Goal: Task Accomplishment & Management: Complete application form

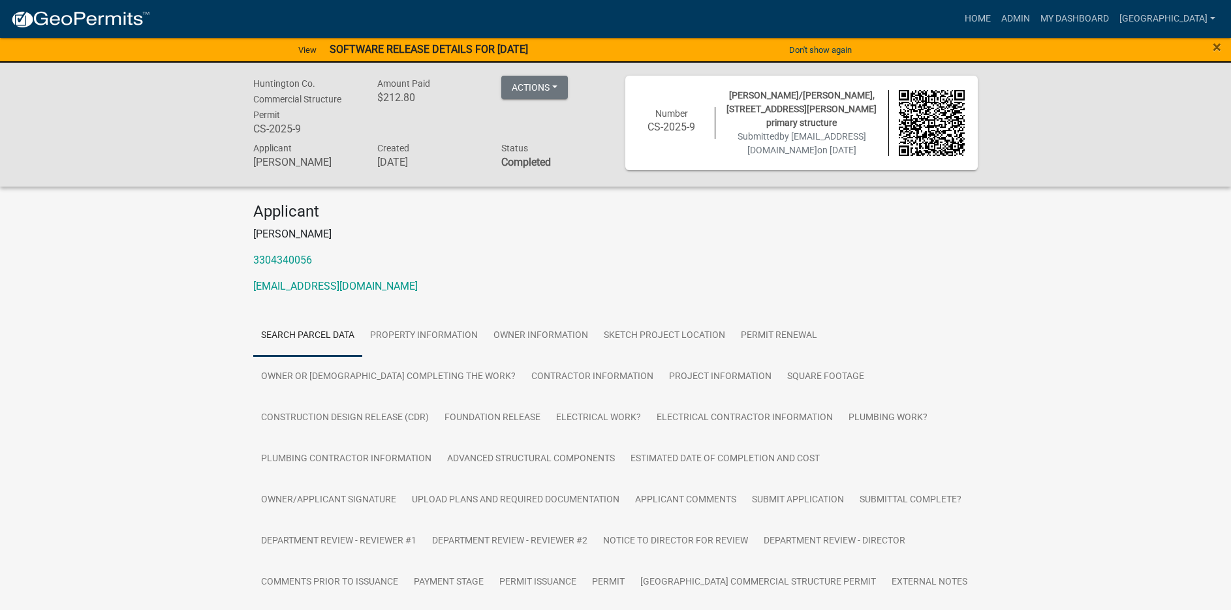
scroll to position [179, 0]
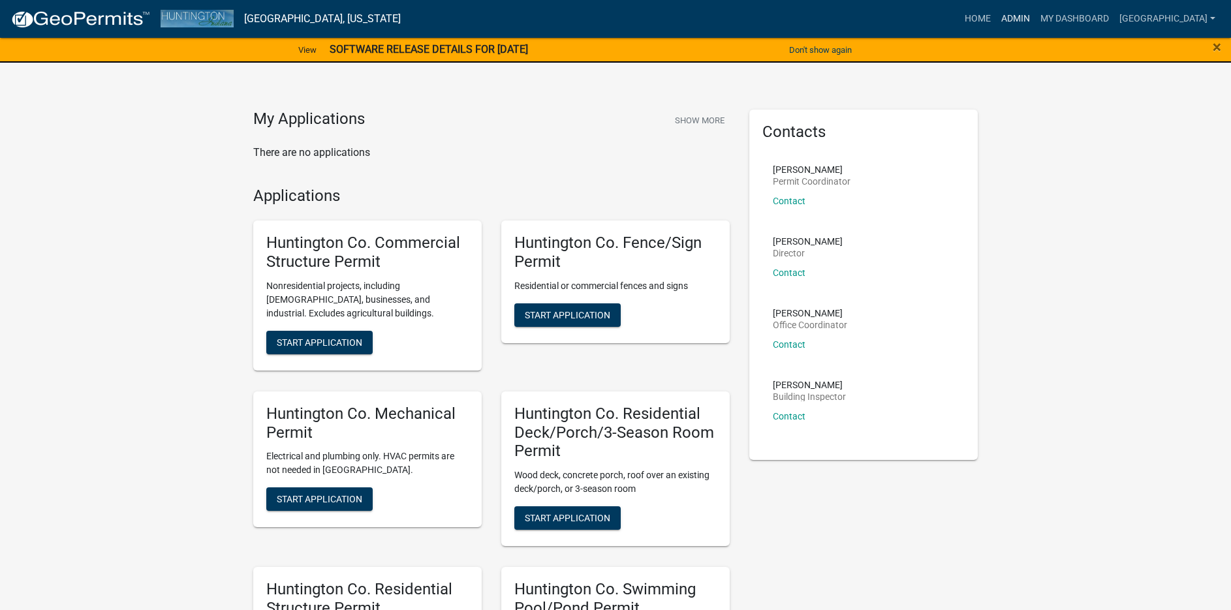
click at [1012, 18] on link "Admin" at bounding box center [1015, 19] width 39 height 25
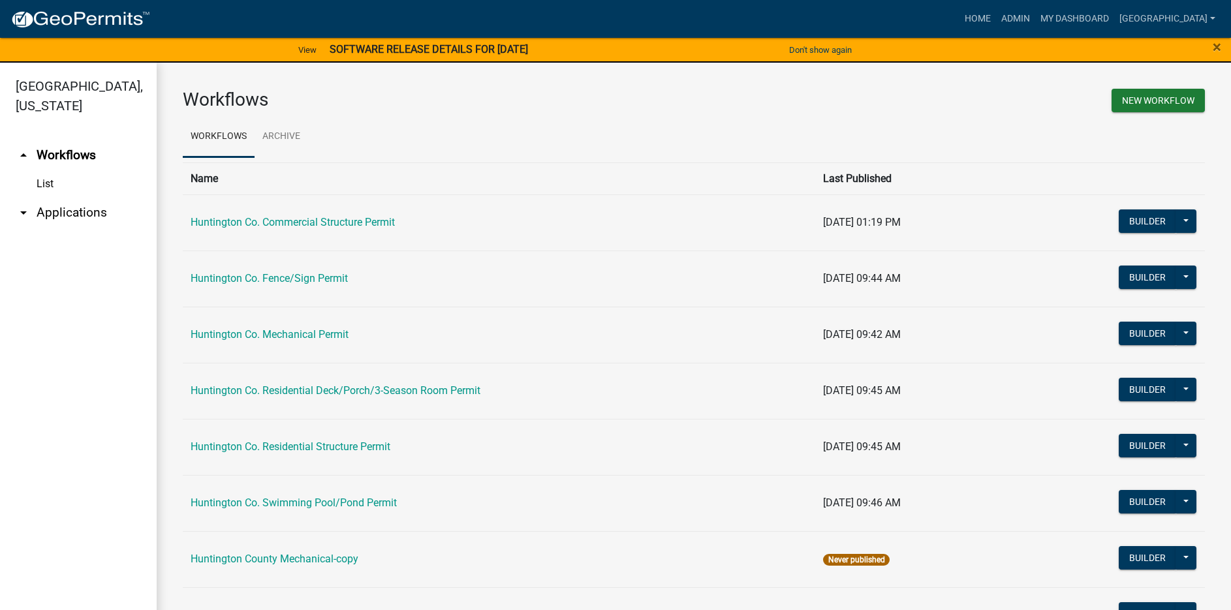
click at [50, 213] on link "arrow_drop_down Applications" at bounding box center [78, 212] width 157 height 31
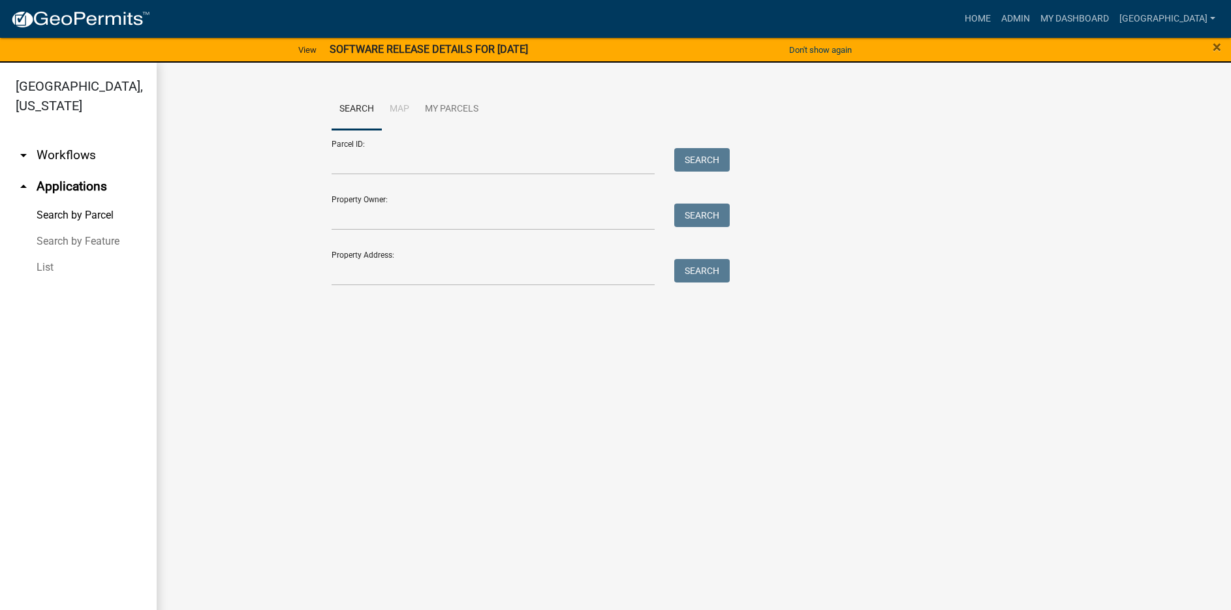
click at [50, 264] on link "List" at bounding box center [78, 268] width 157 height 26
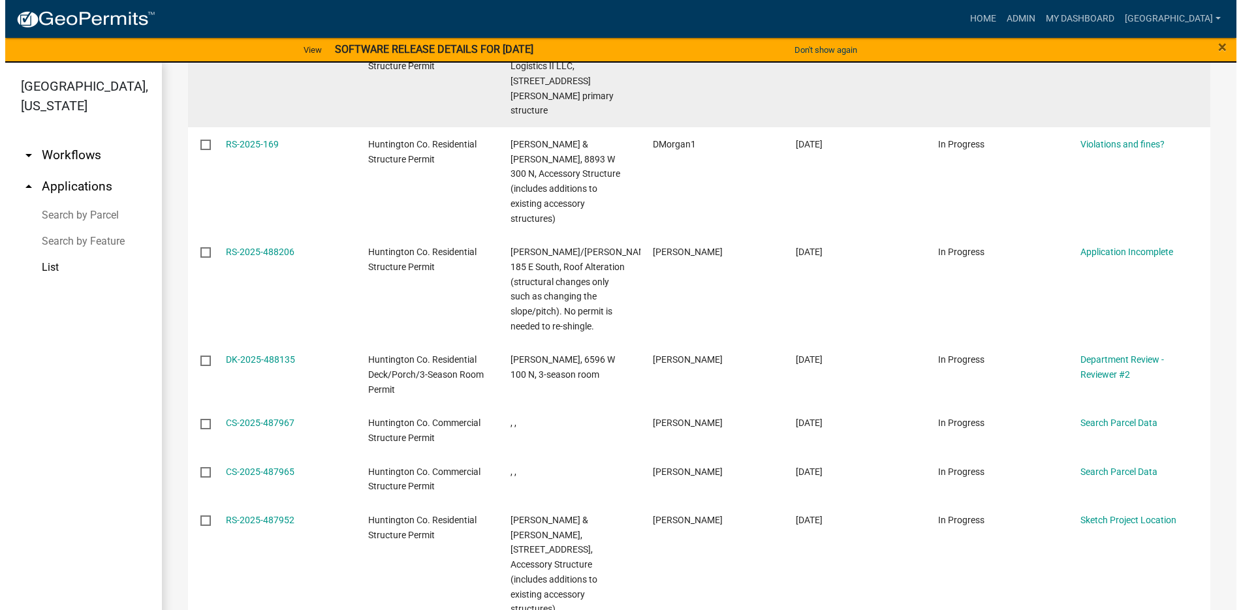
scroll to position [326, 0]
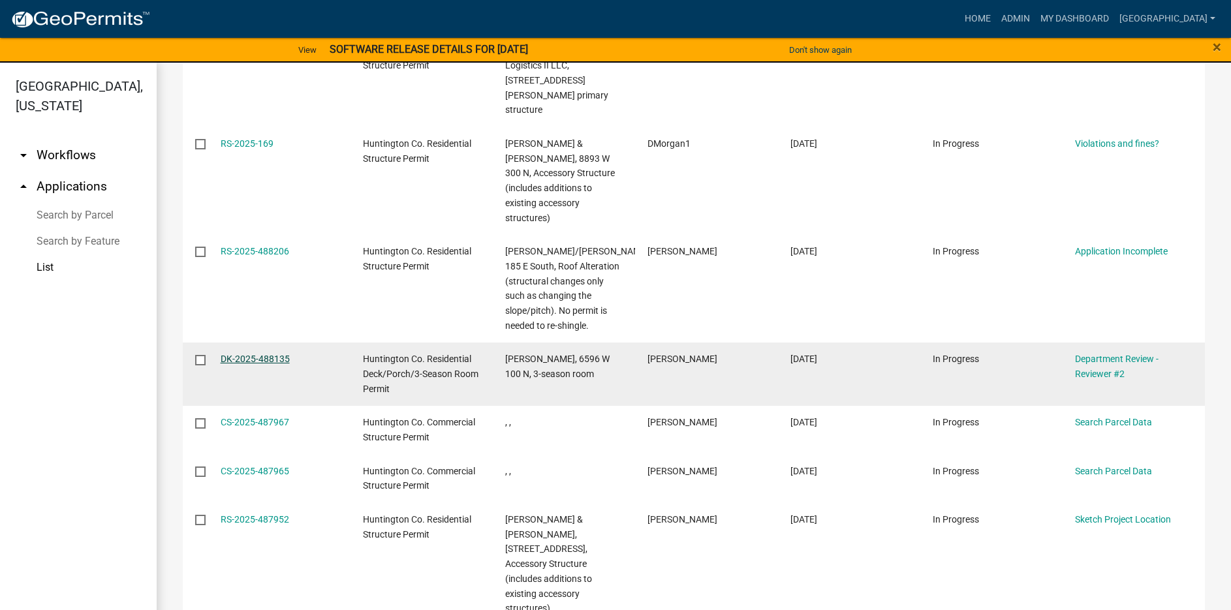
click at [256, 354] on link "DK-2025-488135" at bounding box center [255, 359] width 69 height 10
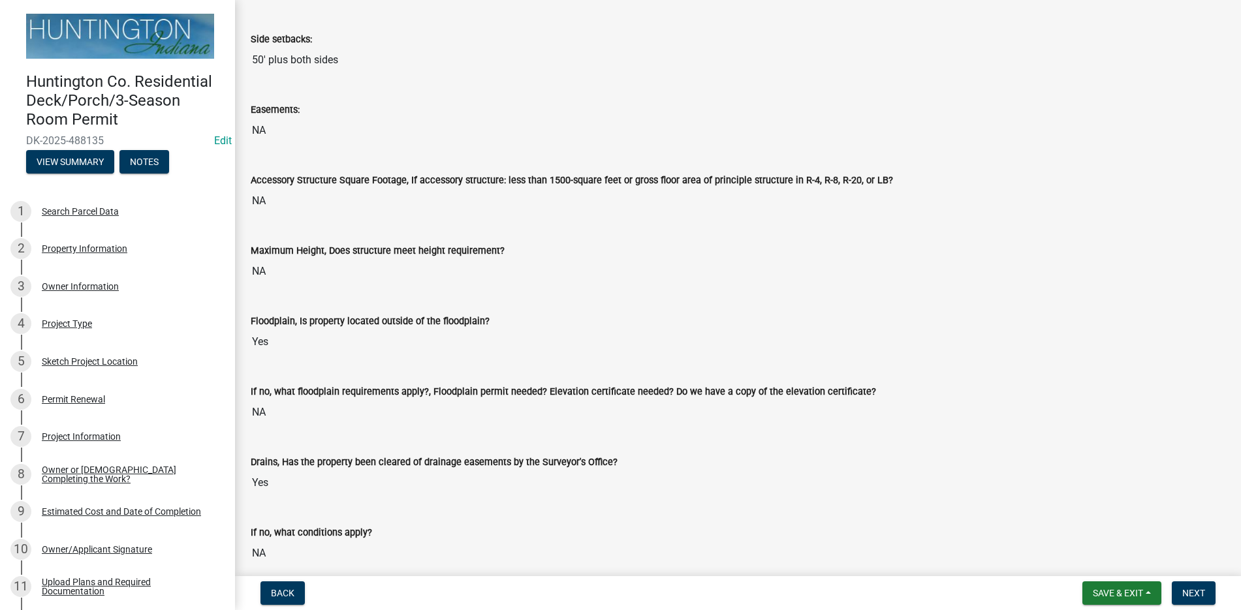
scroll to position [522, 0]
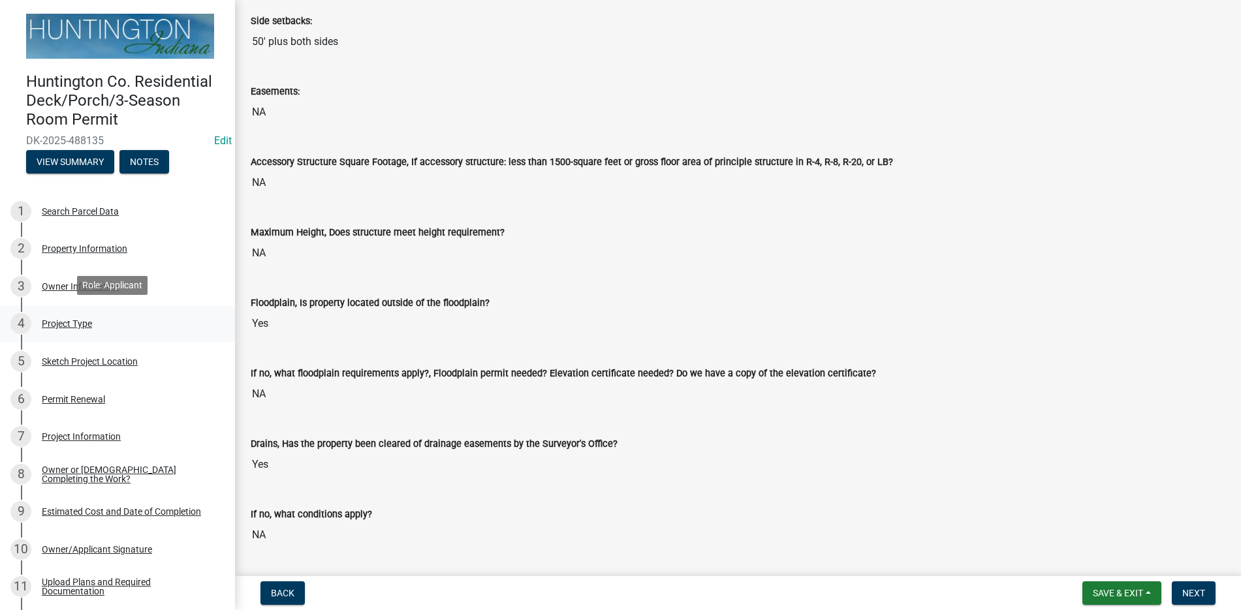
click at [77, 323] on div "Project Type" at bounding box center [67, 323] width 50 height 9
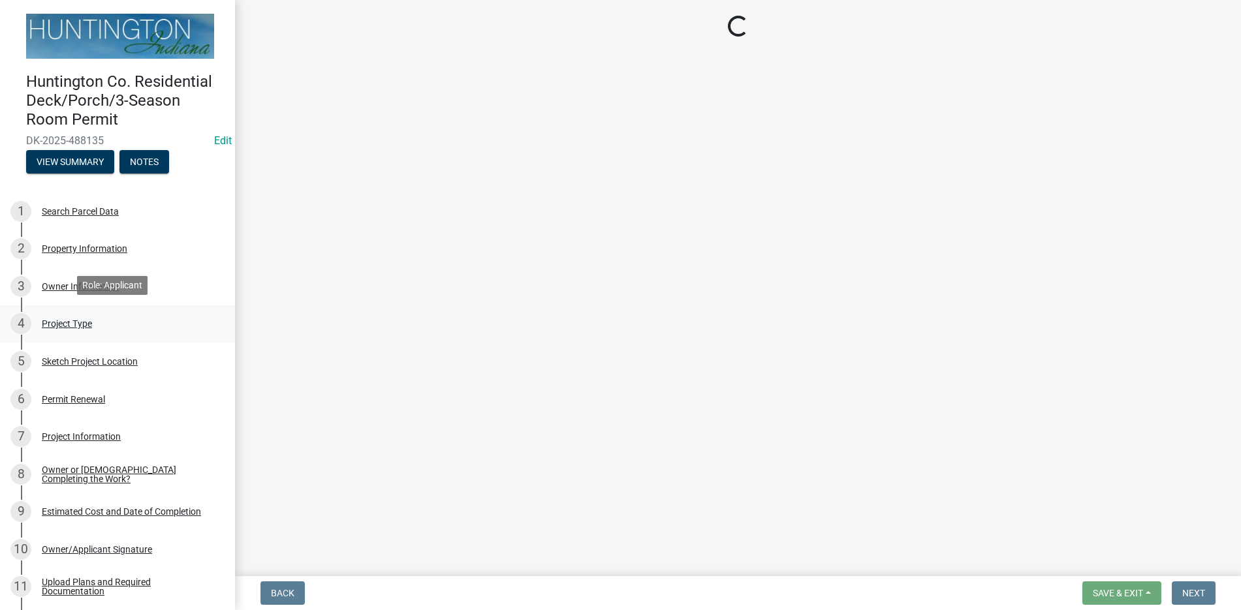
scroll to position [0, 0]
select select "72a4bca8-851b-4e9c-90f4-5d37d71449af"
select select "974be428-3fb2-44e5-8e9f-39d0bd83e453"
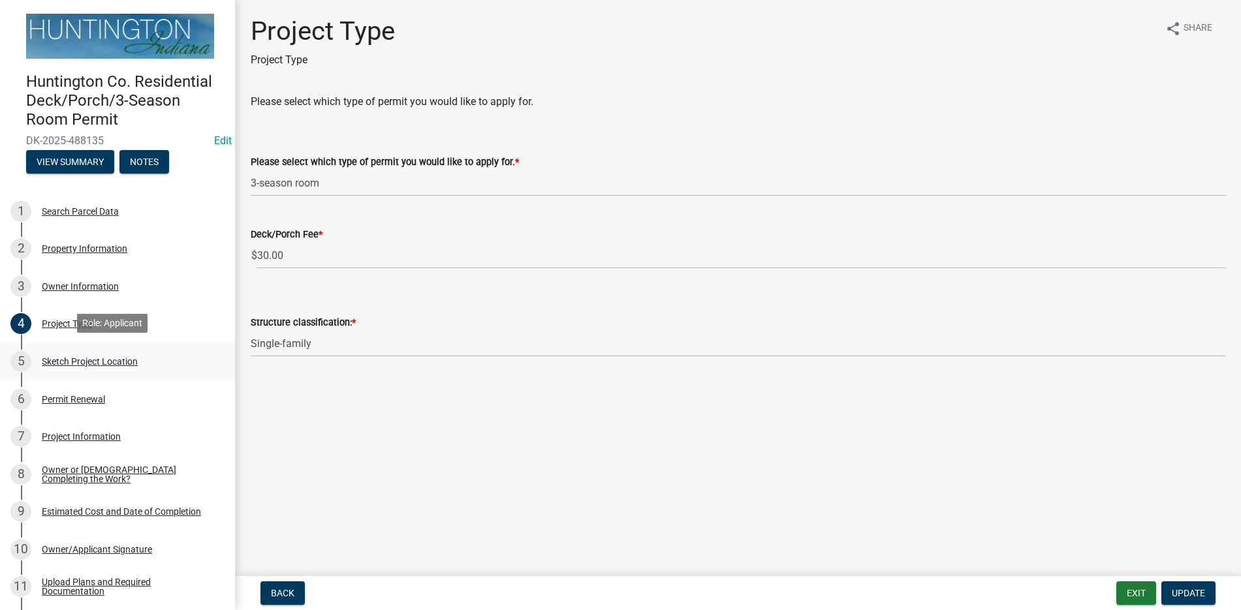
click at [114, 360] on div "Sketch Project Location" at bounding box center [90, 361] width 96 height 9
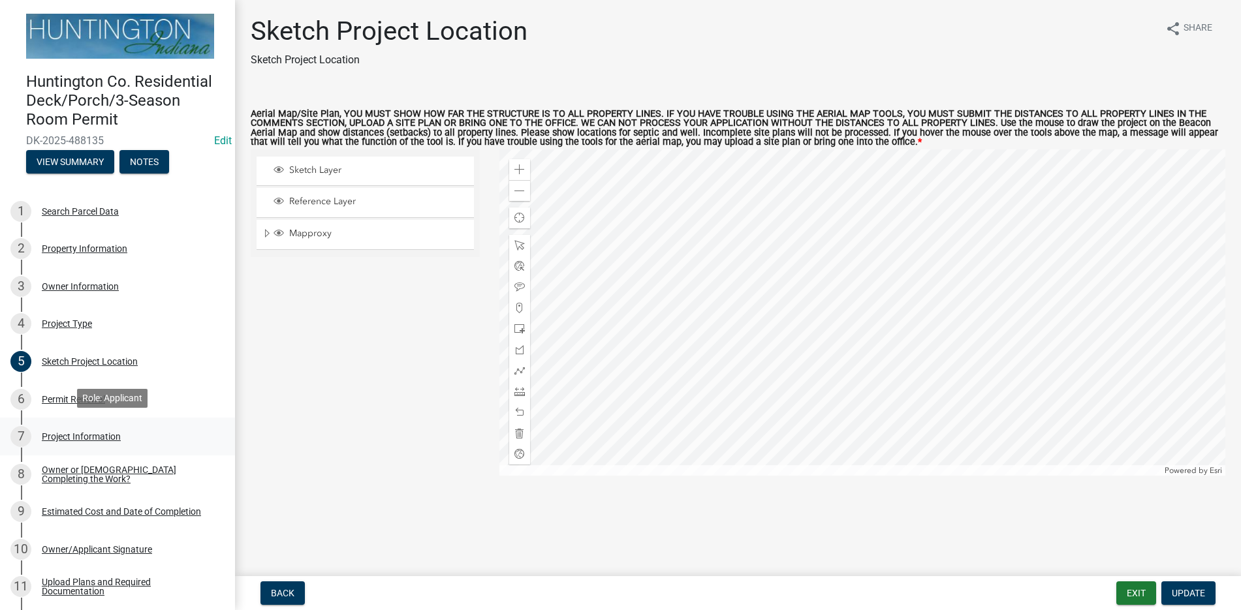
click at [96, 432] on div "Project Information" at bounding box center [81, 436] width 79 height 9
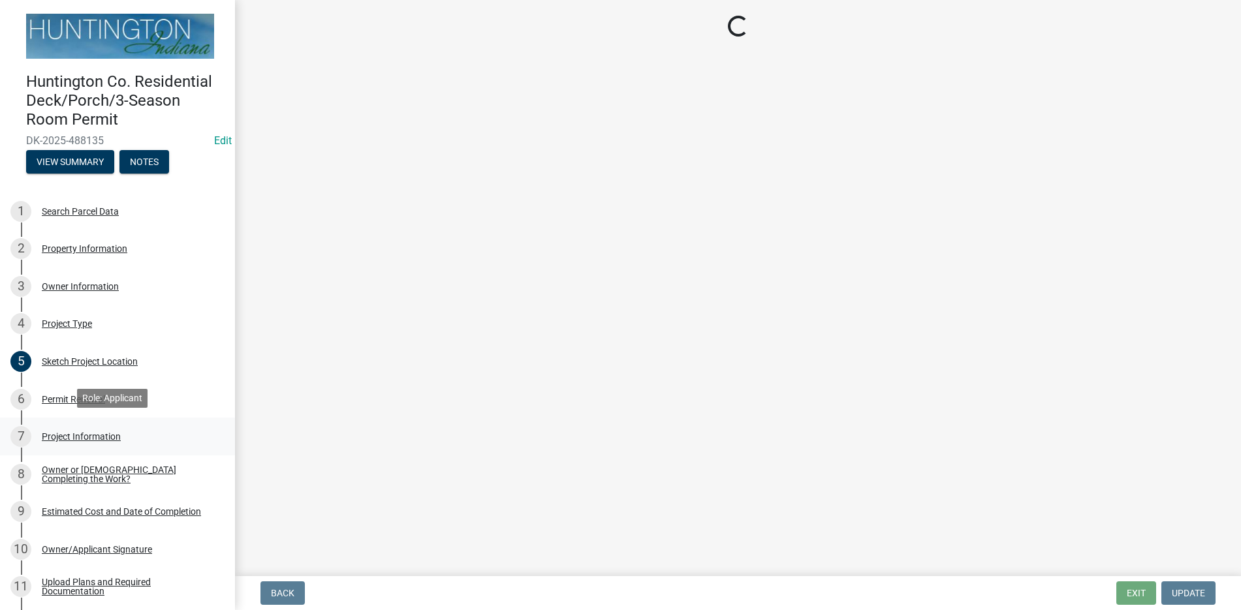
select select "6e2b1b11-d5c8-46f5-9916-d0d3971548a4"
select select "fec0150a-b2e8-4a38-90fa-f28c390ef04e"
select select "1063ee6f-db78-4fdb-a811-2a247dae4963"
select select "3b472ab7-4fb1-430d-807b-0e58f6b99fcb"
select select "1d3d796e-739a-4d8d-82e4-aa6b0c220e16"
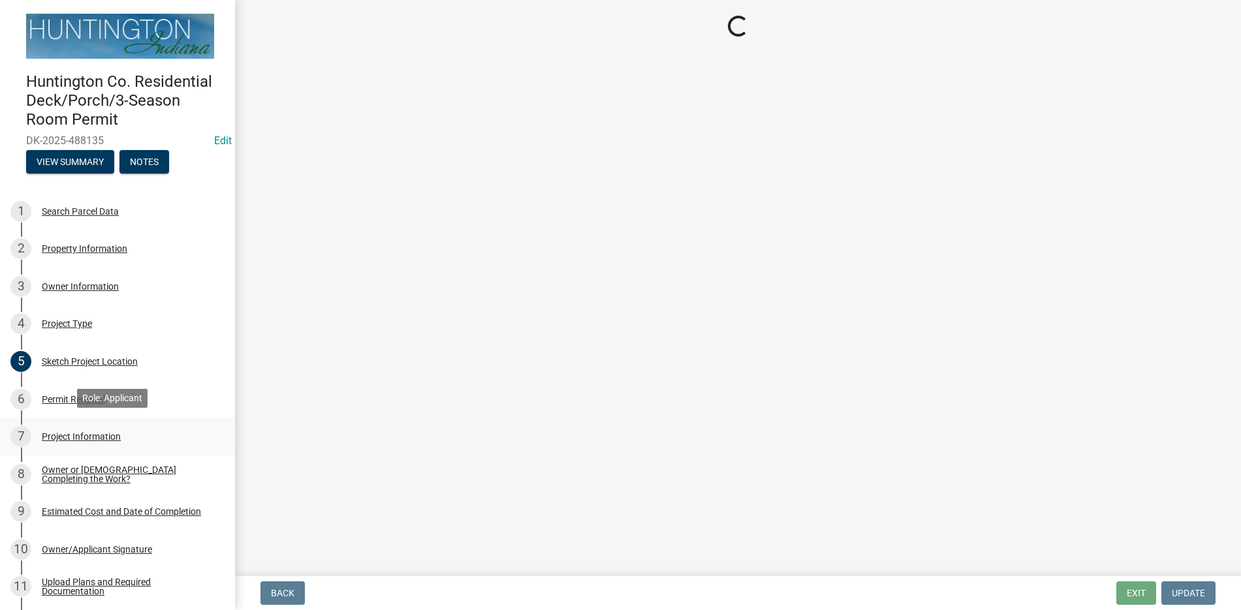
select select "54b2561f-7f95-4f13-92ca-232fb940fb55"
select select "5d94bfeb-bbdb-4df1-80b3-951fe4ef2bc2"
select select "a7e385a0-0cd1-4372-aa45-c651bc497d77"
select select "f8accff7-e311-4f10-943d-020d44278482"
select select "4f126b2c-65fe-4a49-b0a4-9268999a9cdb"
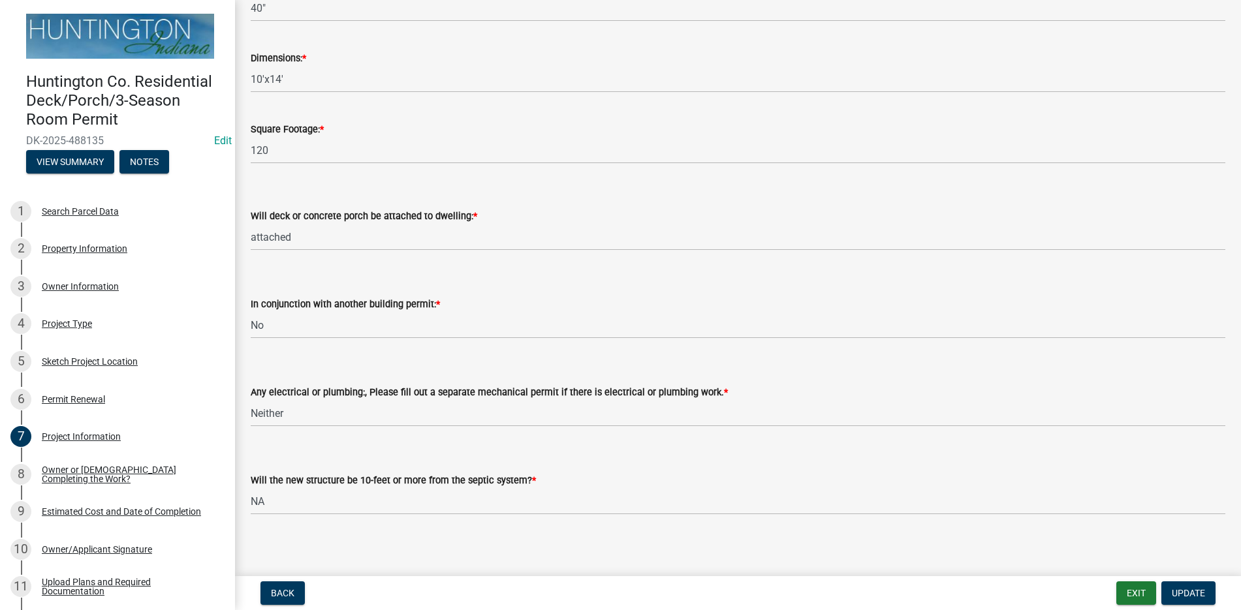
scroll to position [740, 0]
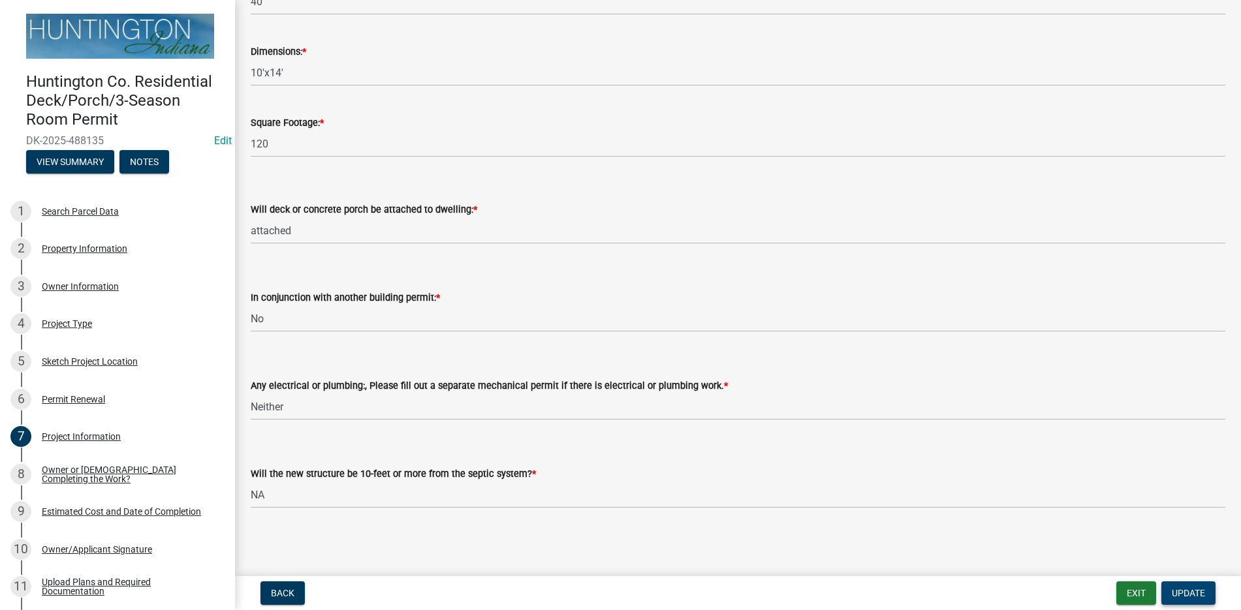
click at [1197, 590] on span "Update" at bounding box center [1188, 593] width 33 height 10
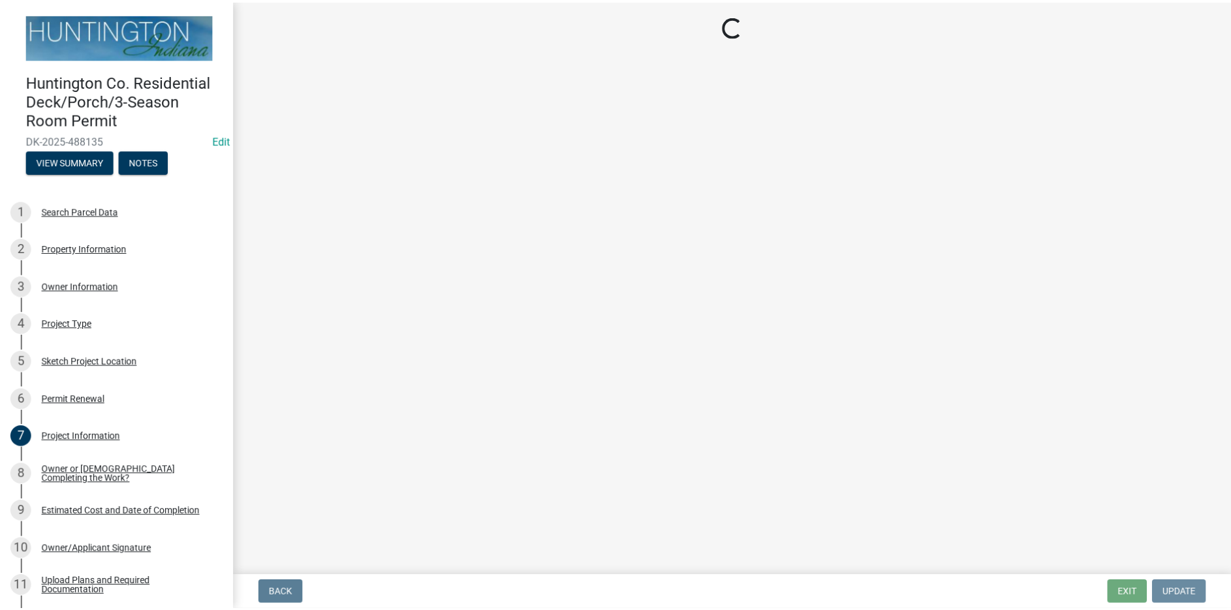
scroll to position [0, 0]
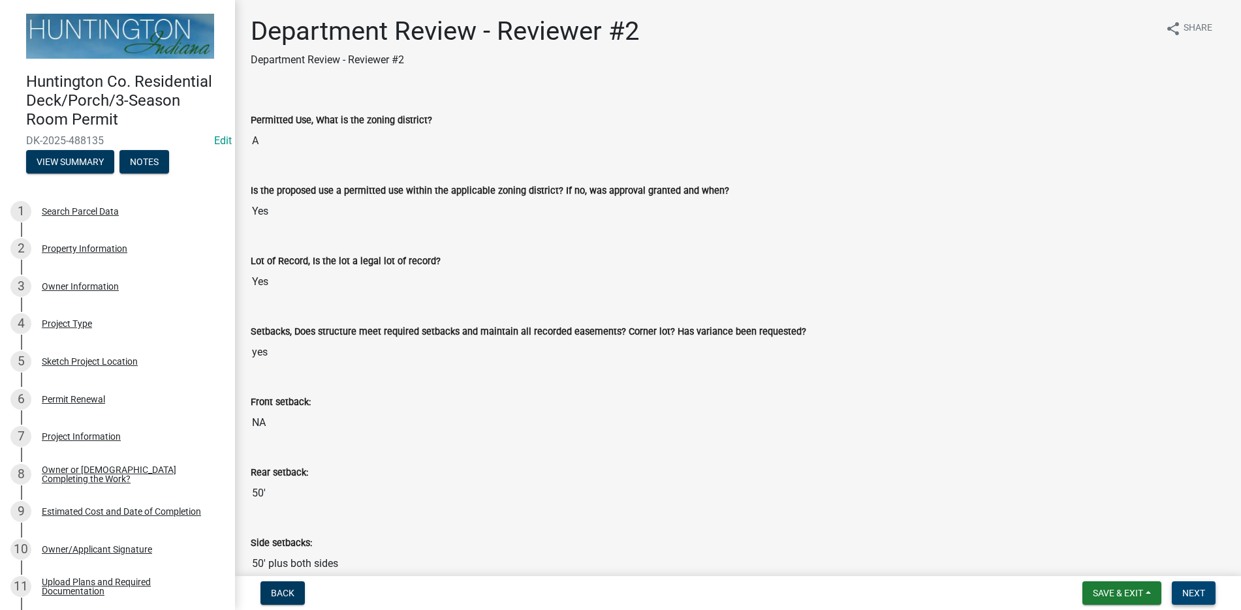
click at [1185, 591] on span "Next" at bounding box center [1193, 593] width 23 height 10
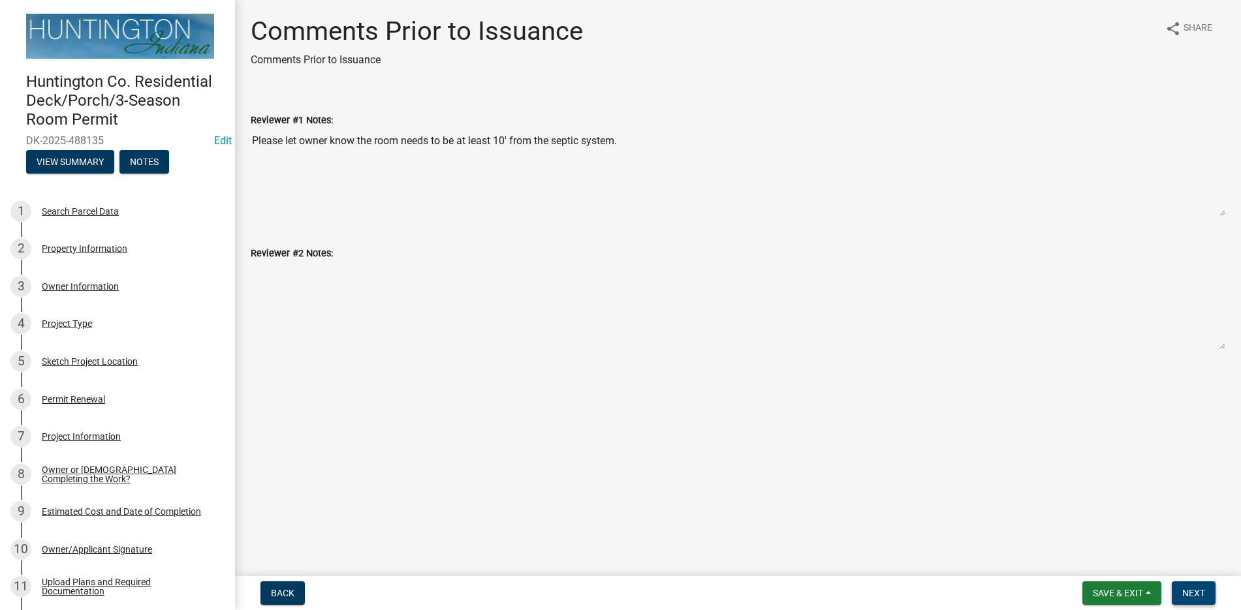
click at [1193, 589] on span "Next" at bounding box center [1193, 593] width 23 height 10
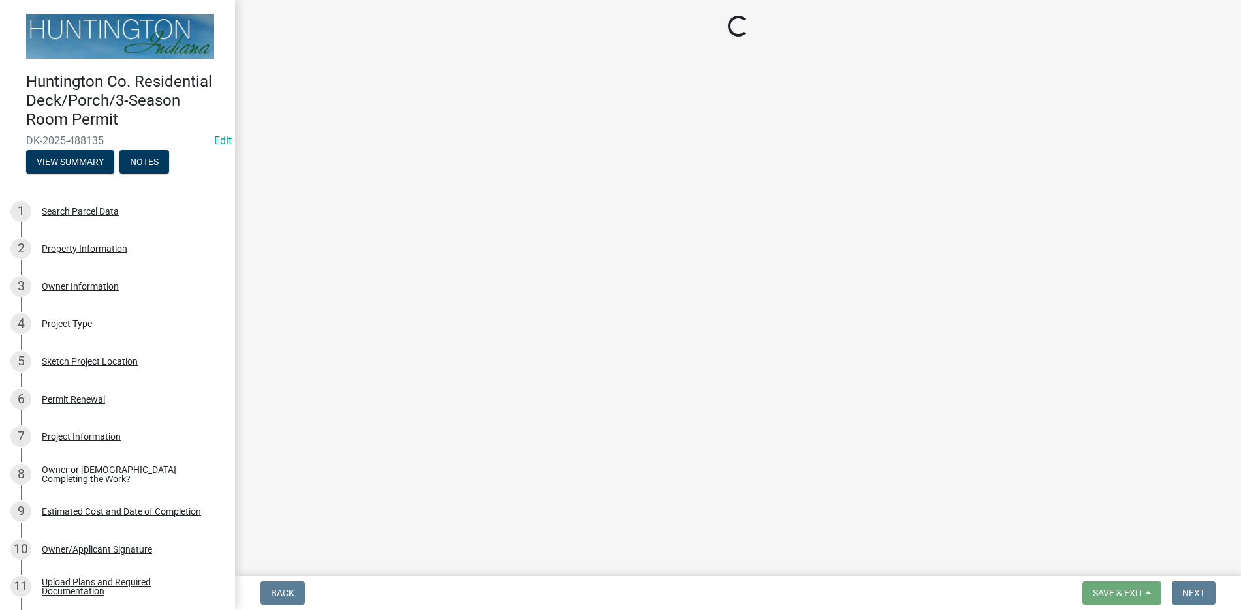
select select "3: 3"
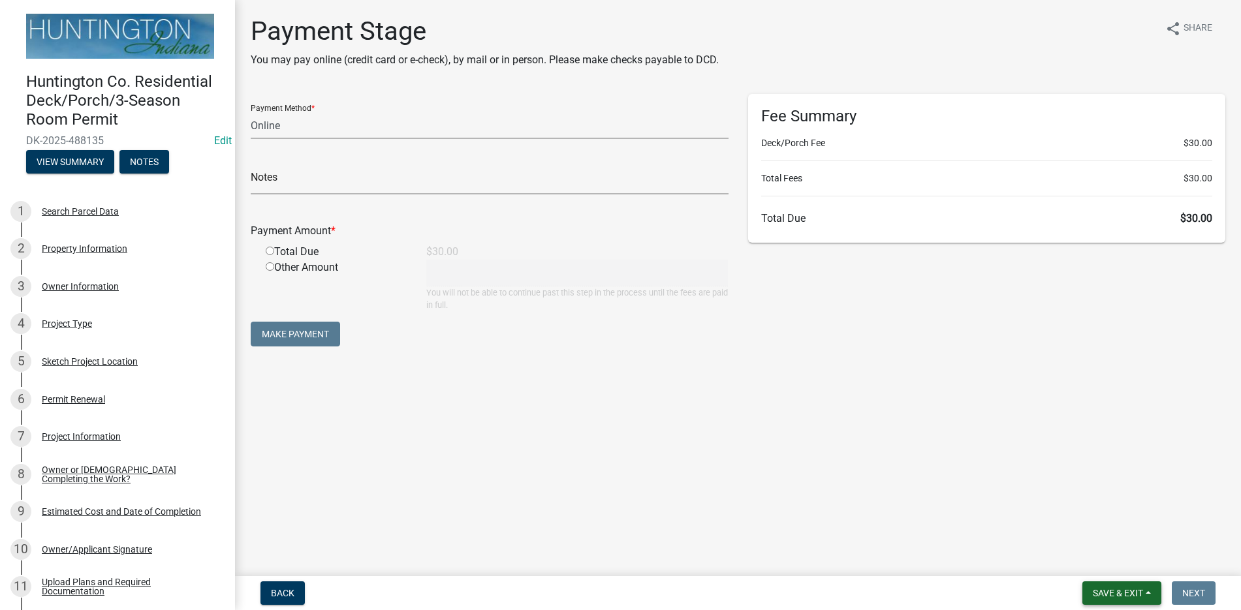
click at [1134, 589] on span "Save & Exit" at bounding box center [1118, 593] width 50 height 10
click at [1103, 559] on button "Save & Exit" at bounding box center [1109, 559] width 104 height 31
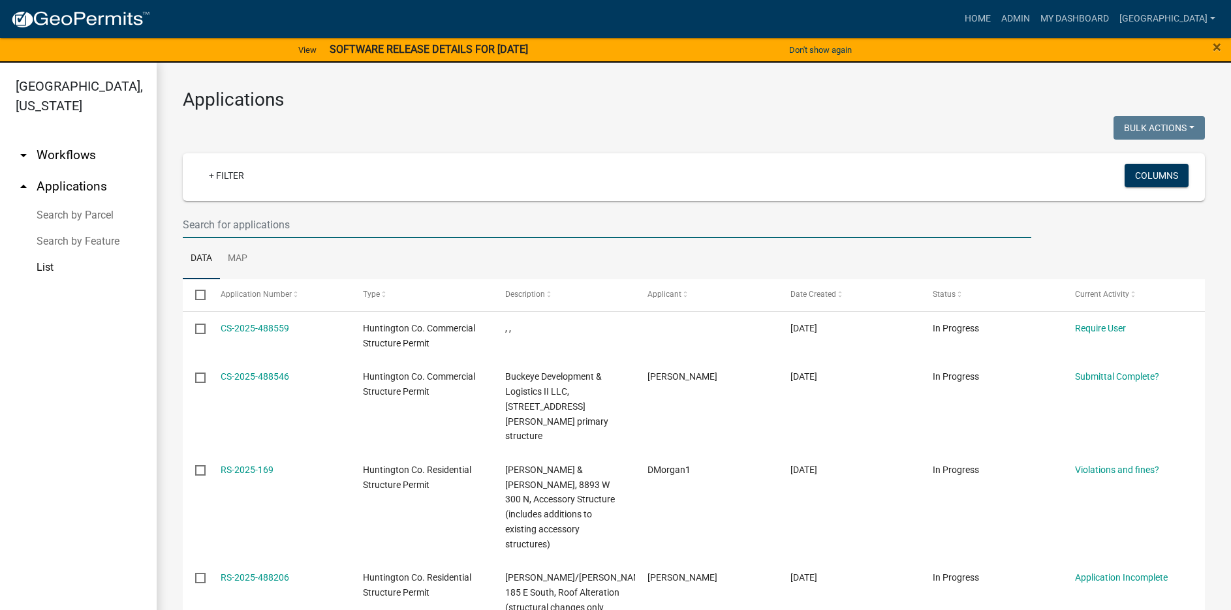
click at [225, 229] on input "text" at bounding box center [607, 225] width 849 height 27
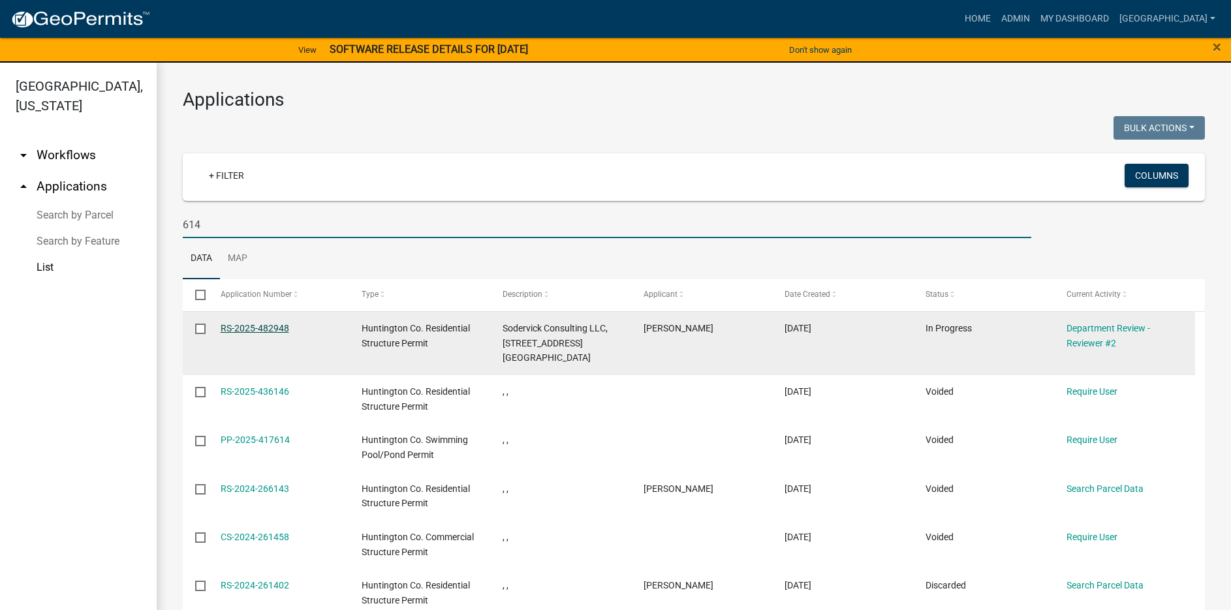
type input "614"
click at [247, 328] on link "RS-2025-482948" at bounding box center [255, 328] width 69 height 10
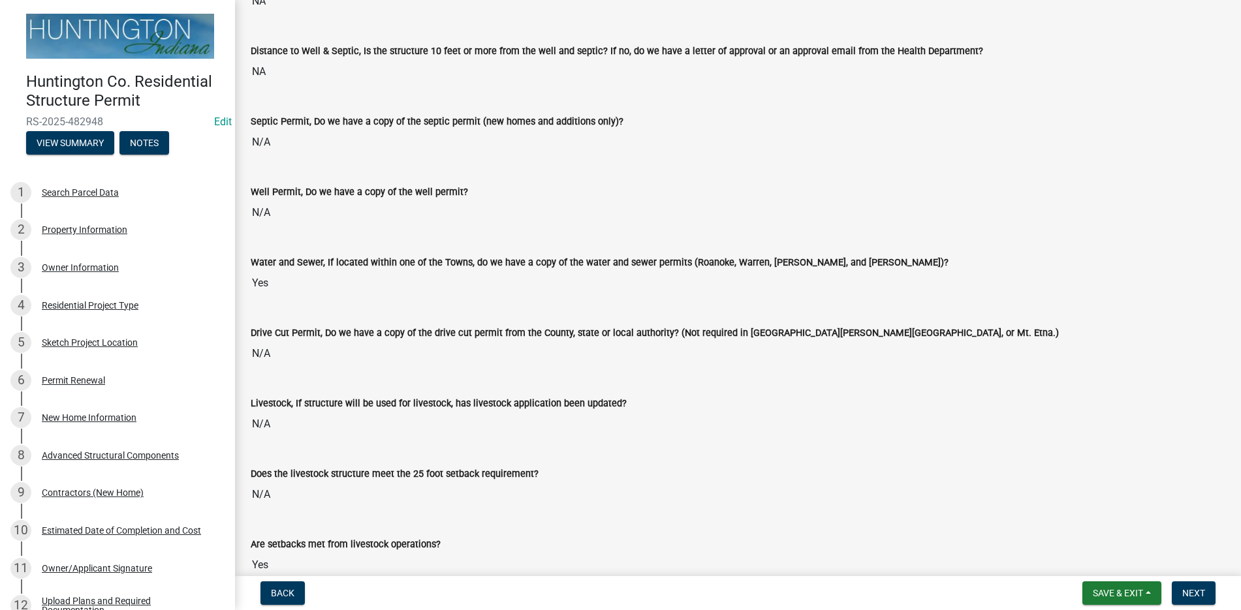
scroll to position [1501, 0]
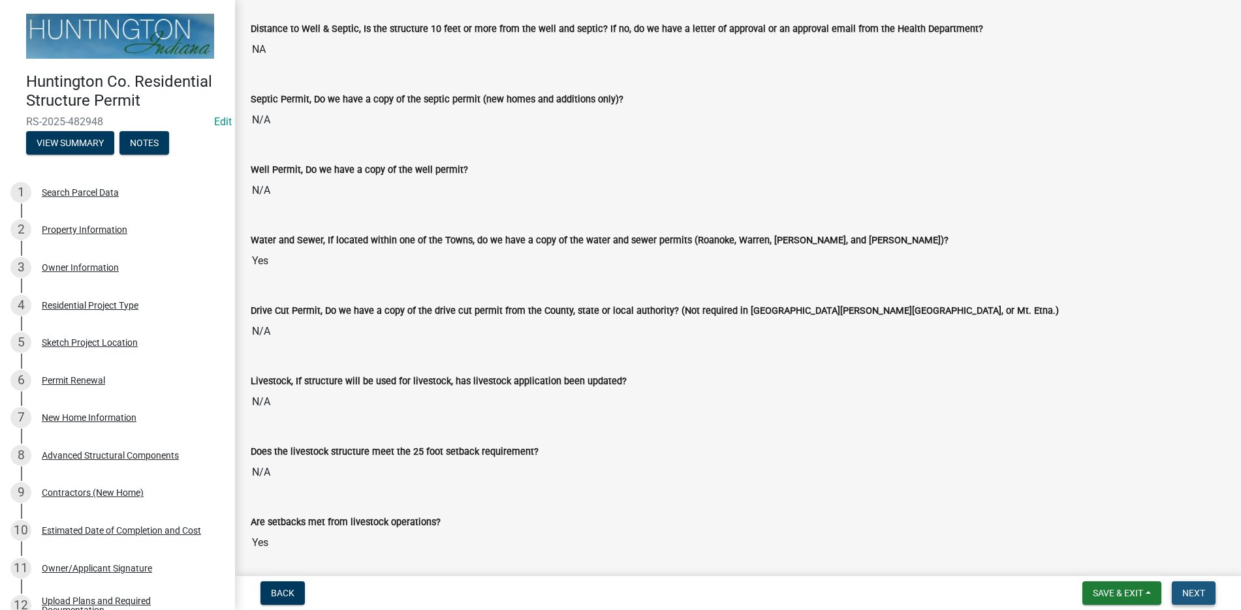
click at [1190, 590] on span "Next" at bounding box center [1193, 593] width 23 height 10
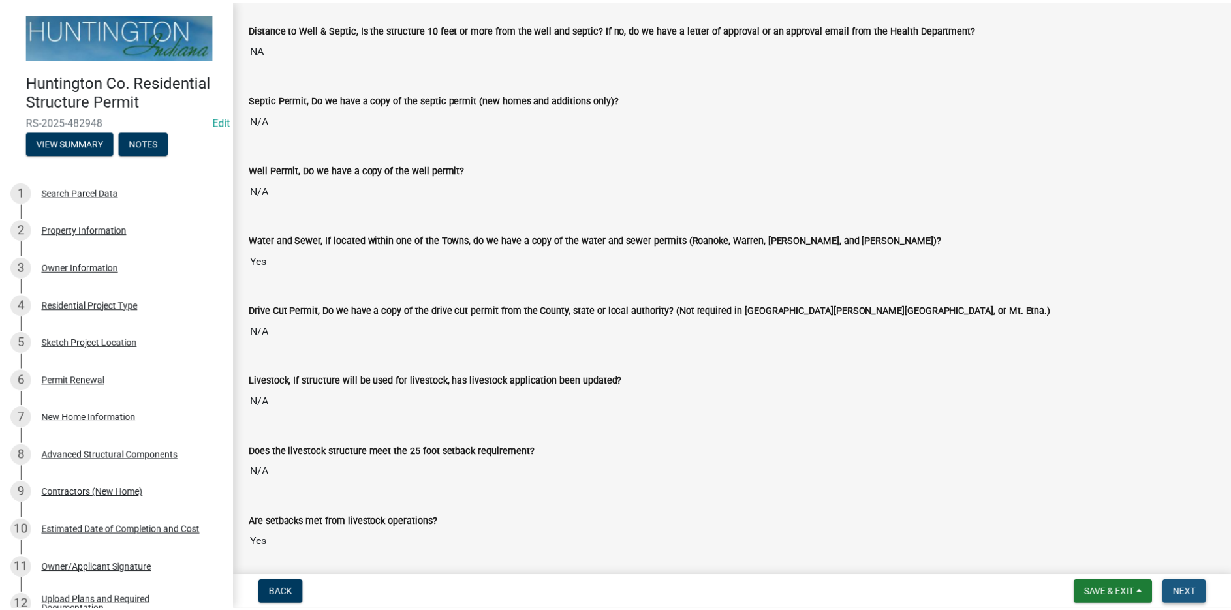
scroll to position [0, 0]
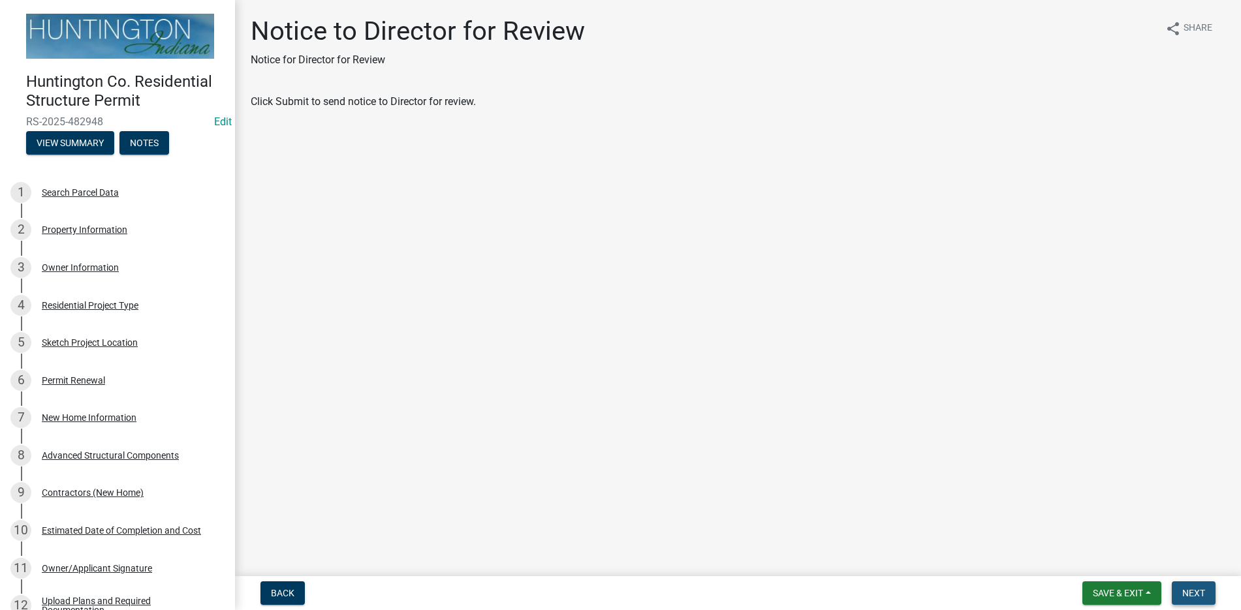
click at [1193, 588] on span "Next" at bounding box center [1193, 593] width 23 height 10
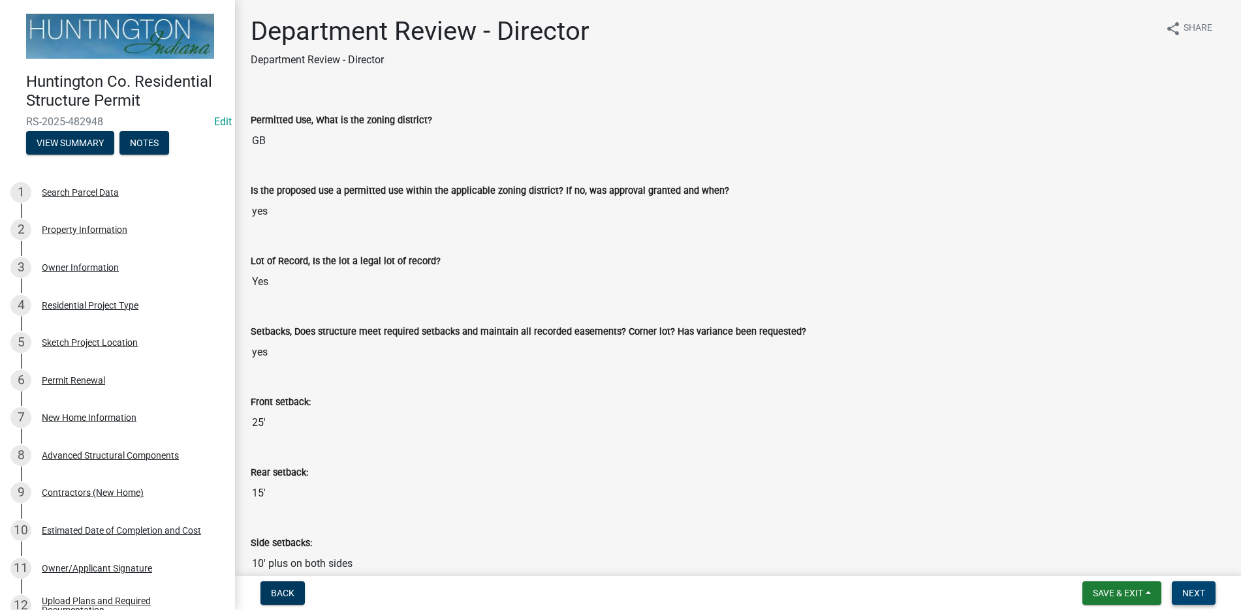
click at [1189, 590] on span "Next" at bounding box center [1193, 593] width 23 height 10
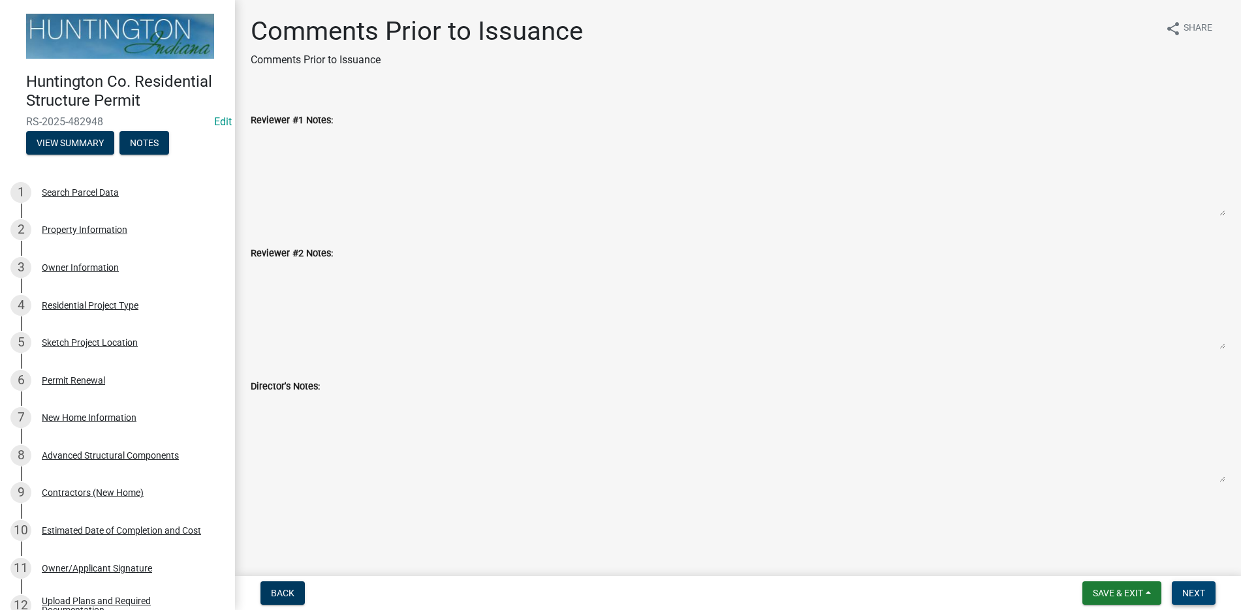
click at [1194, 590] on span "Next" at bounding box center [1193, 593] width 23 height 10
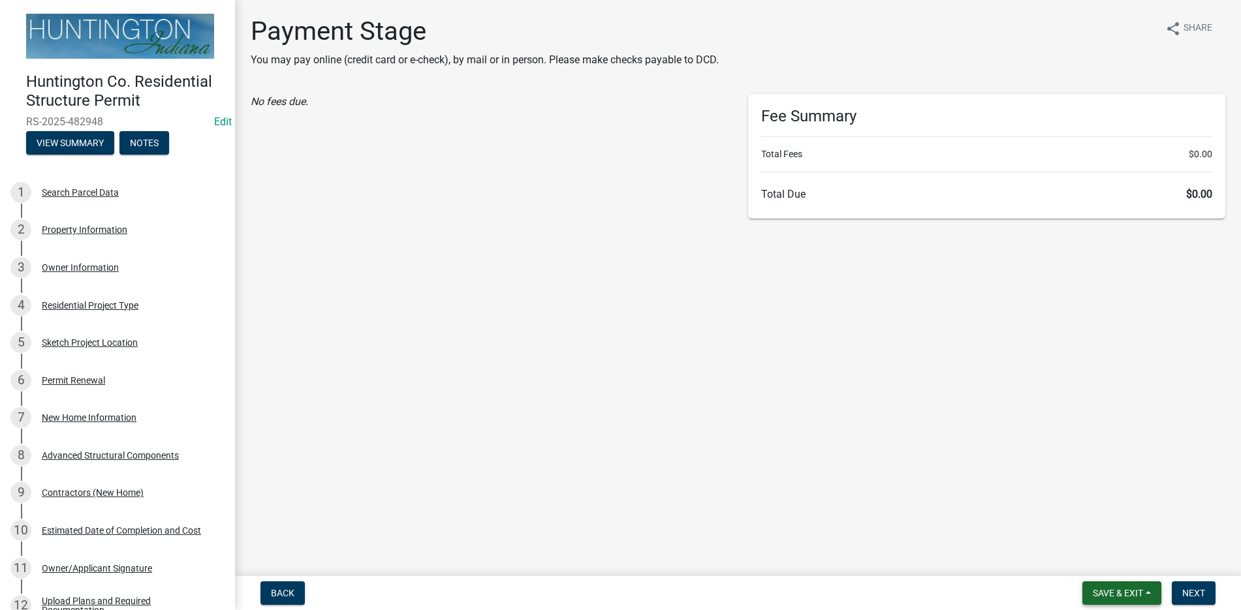
click at [1106, 586] on button "Save & Exit" at bounding box center [1121, 594] width 79 height 24
click at [1106, 562] on button "Save & Exit" at bounding box center [1109, 559] width 104 height 31
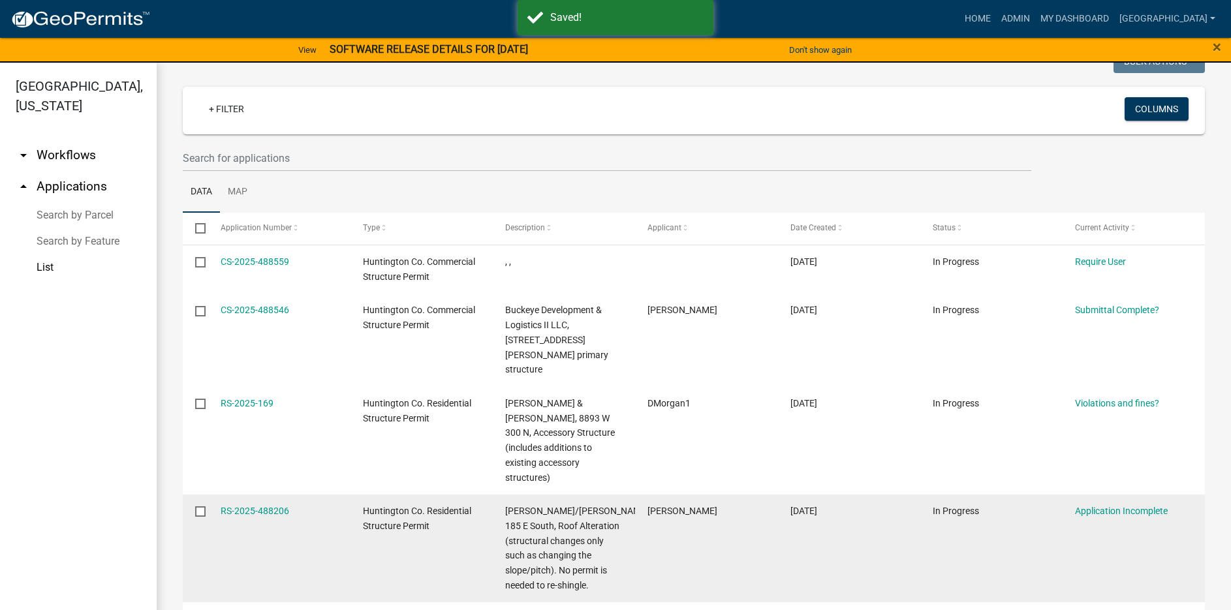
scroll to position [65, 0]
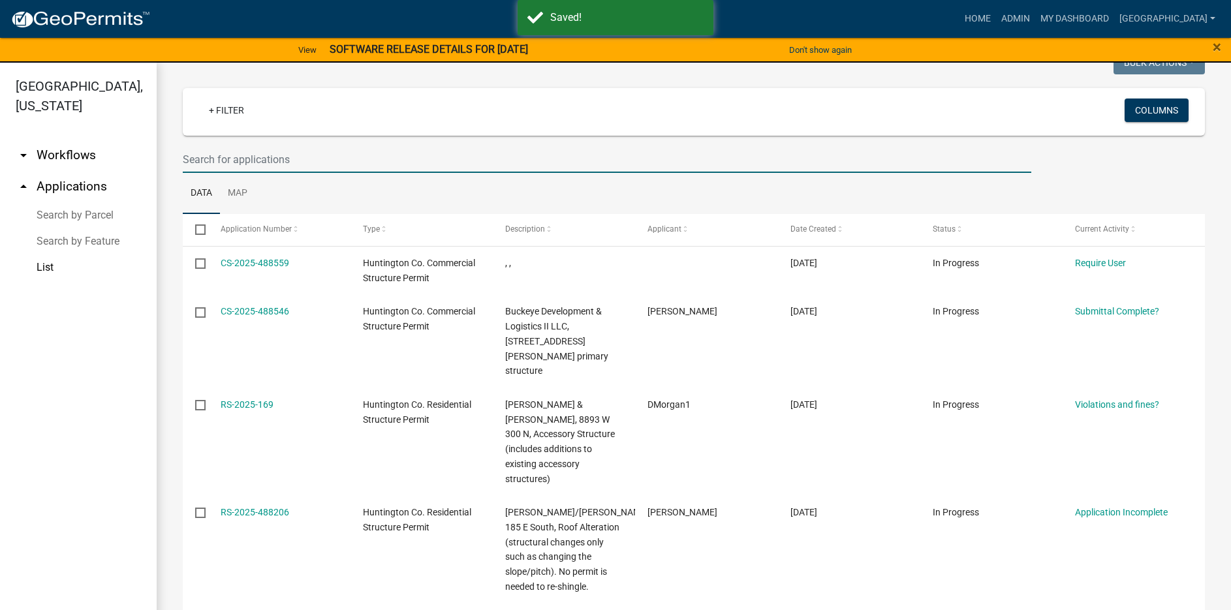
click at [232, 152] on input "text" at bounding box center [607, 159] width 849 height 27
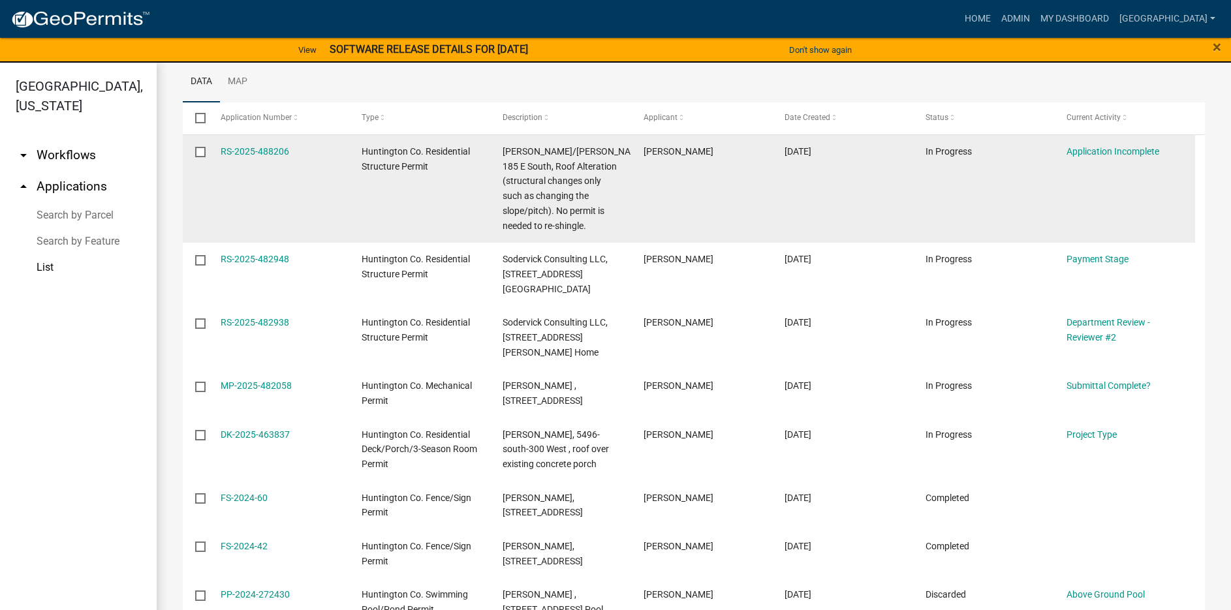
scroll to position [196, 0]
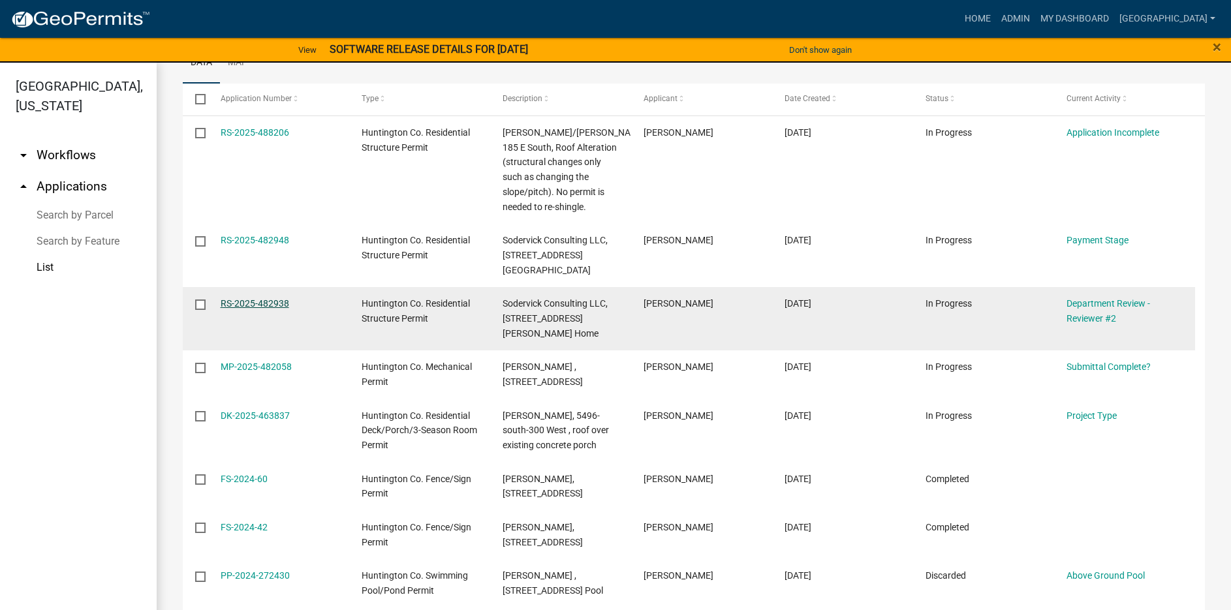
type input "south"
click at [268, 309] on link "RS-2025-482938" at bounding box center [255, 303] width 69 height 10
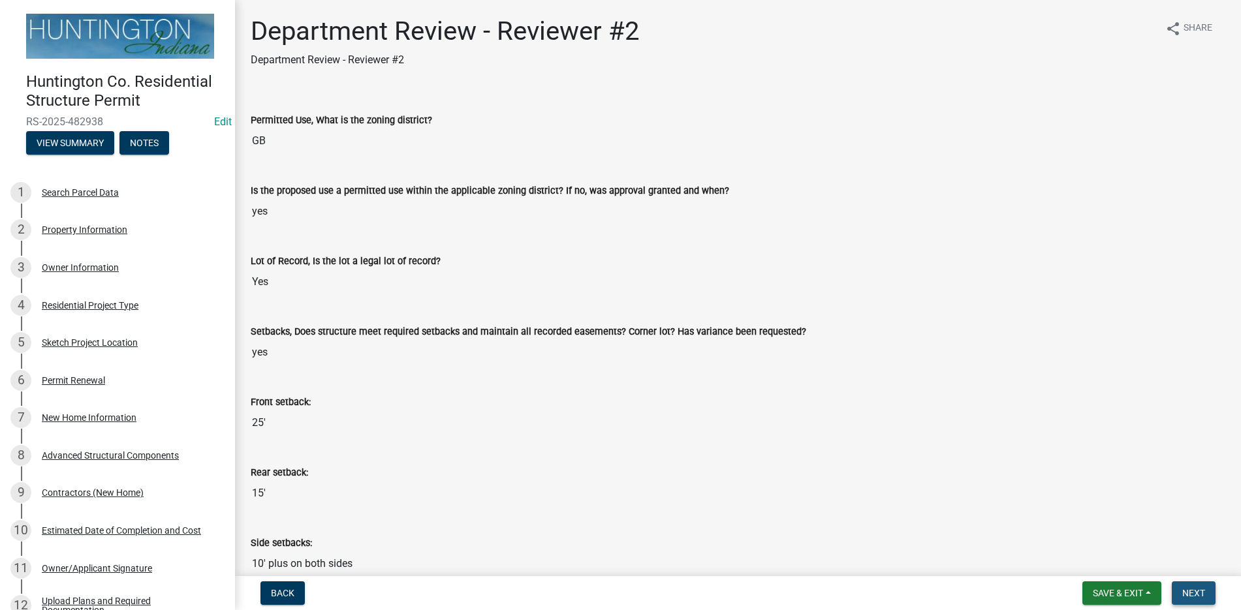
click at [1183, 589] on span "Next" at bounding box center [1193, 593] width 23 height 10
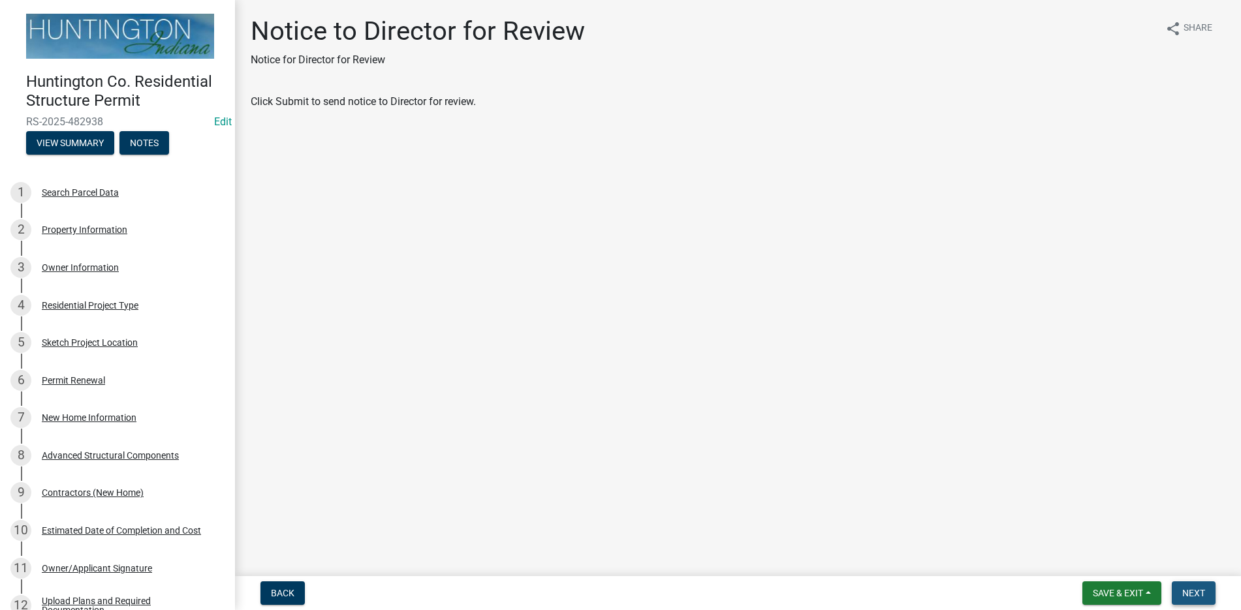
click at [1187, 591] on span "Next" at bounding box center [1193, 593] width 23 height 10
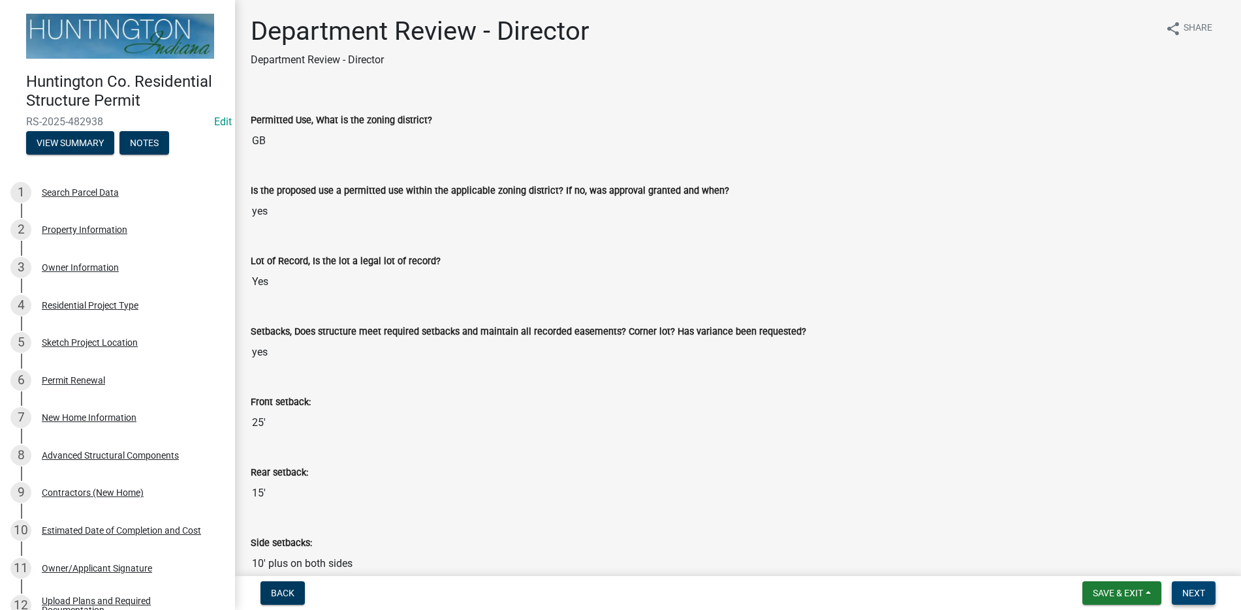
click at [1190, 589] on span "Next" at bounding box center [1193, 593] width 23 height 10
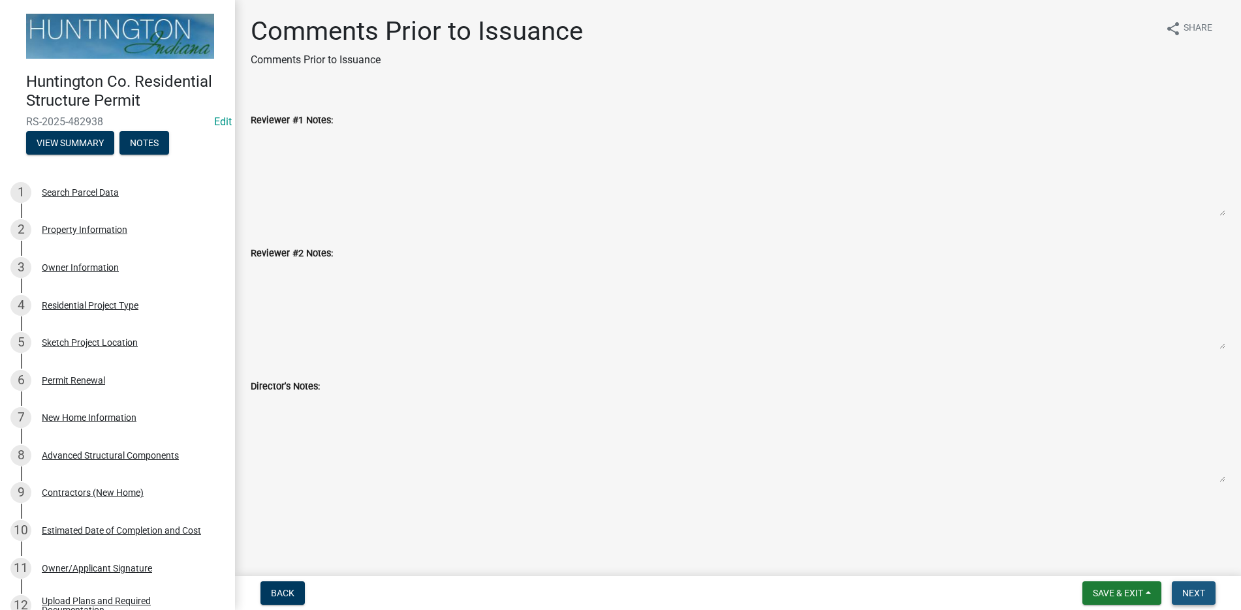
click at [1185, 588] on span "Next" at bounding box center [1193, 593] width 23 height 10
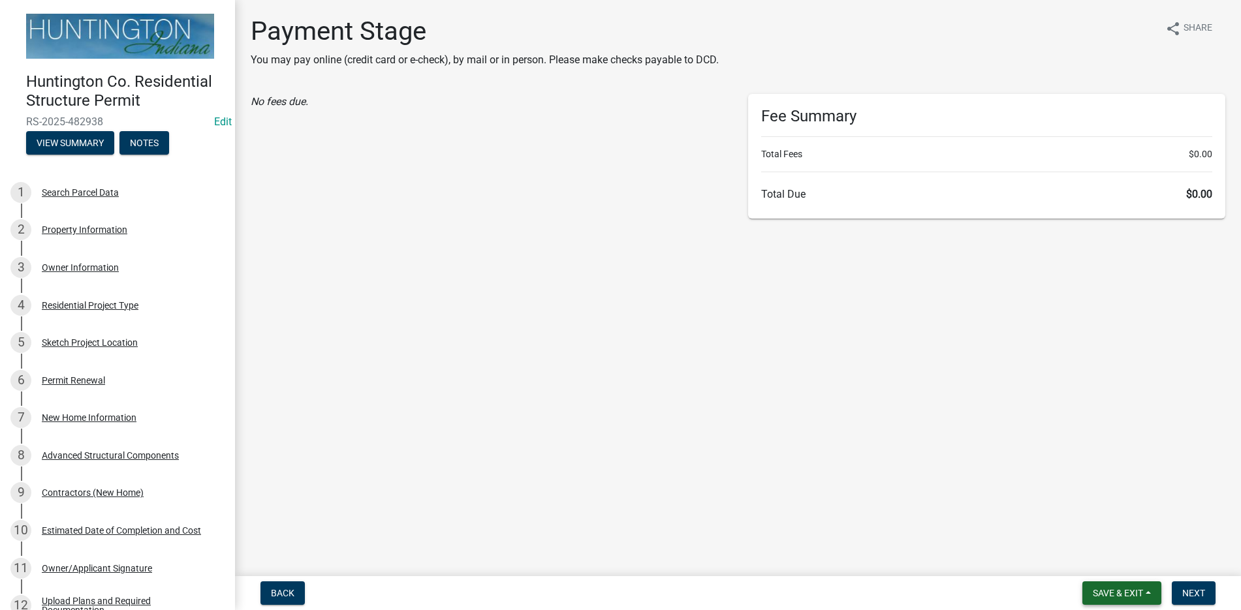
click at [1122, 588] on span "Save & Exit" at bounding box center [1118, 593] width 50 height 10
click at [1104, 561] on button "Save & Exit" at bounding box center [1109, 559] width 104 height 31
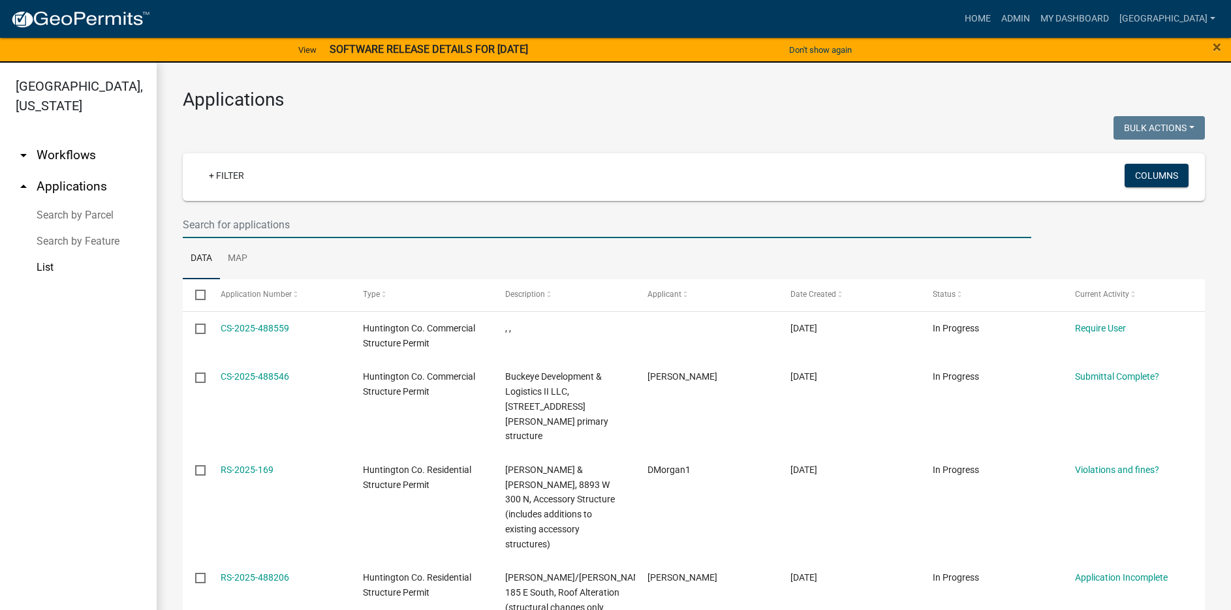
click at [249, 221] on input "text" at bounding box center [607, 225] width 849 height 27
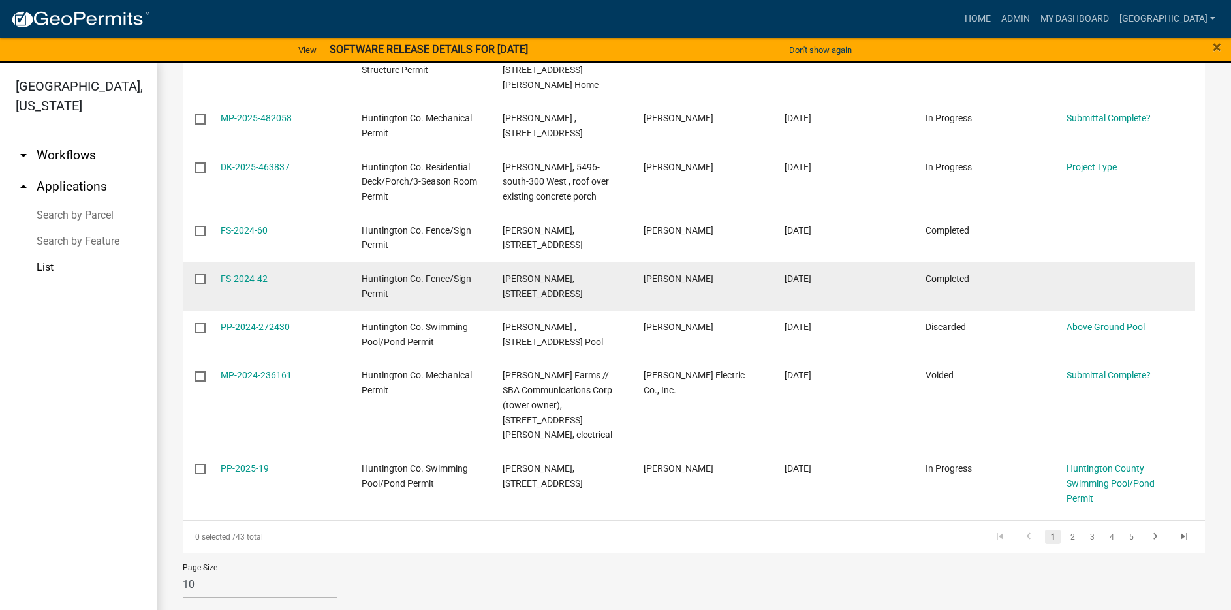
scroll to position [468, 0]
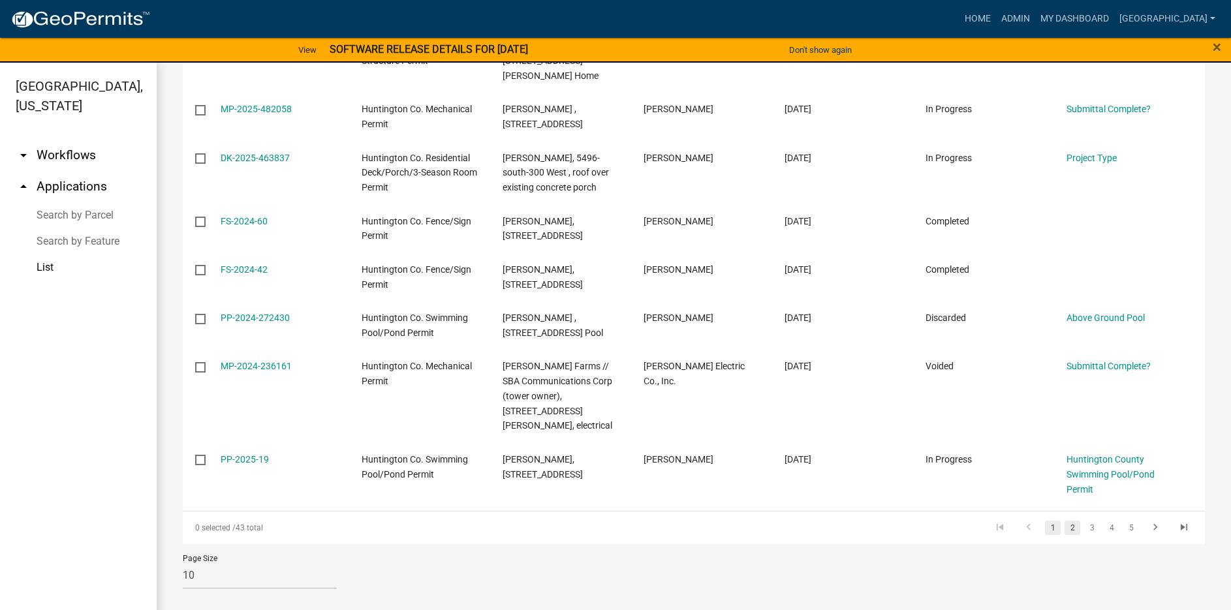
click at [1065, 532] on link "2" at bounding box center [1073, 528] width 16 height 14
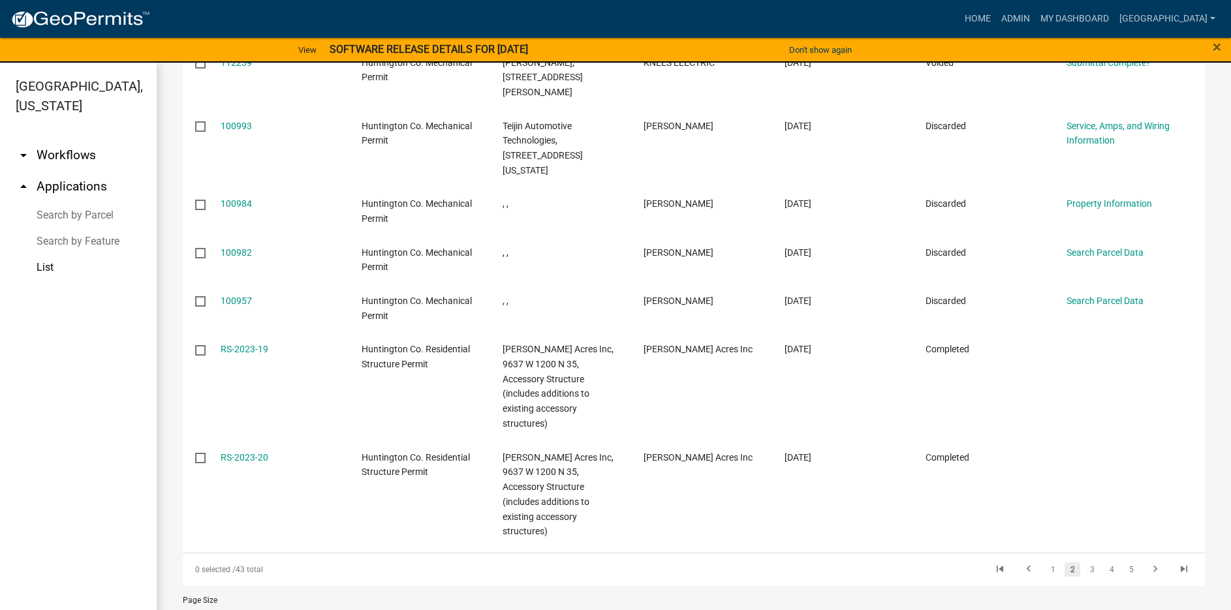
scroll to position [454, 0]
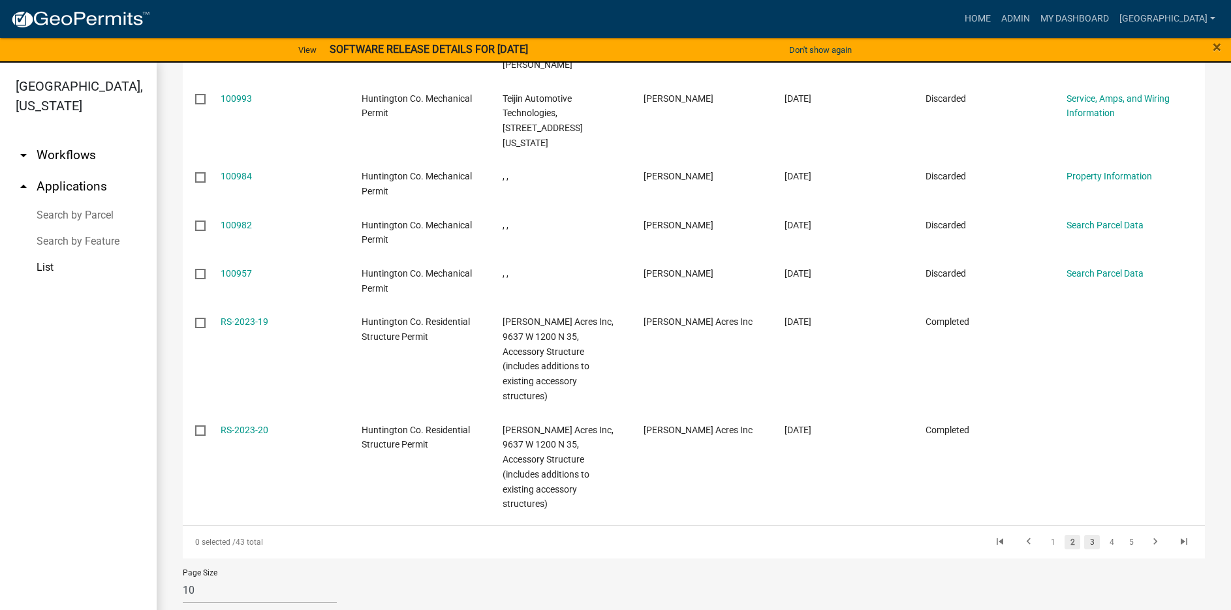
click at [1084, 535] on link "3" at bounding box center [1092, 542] width 16 height 14
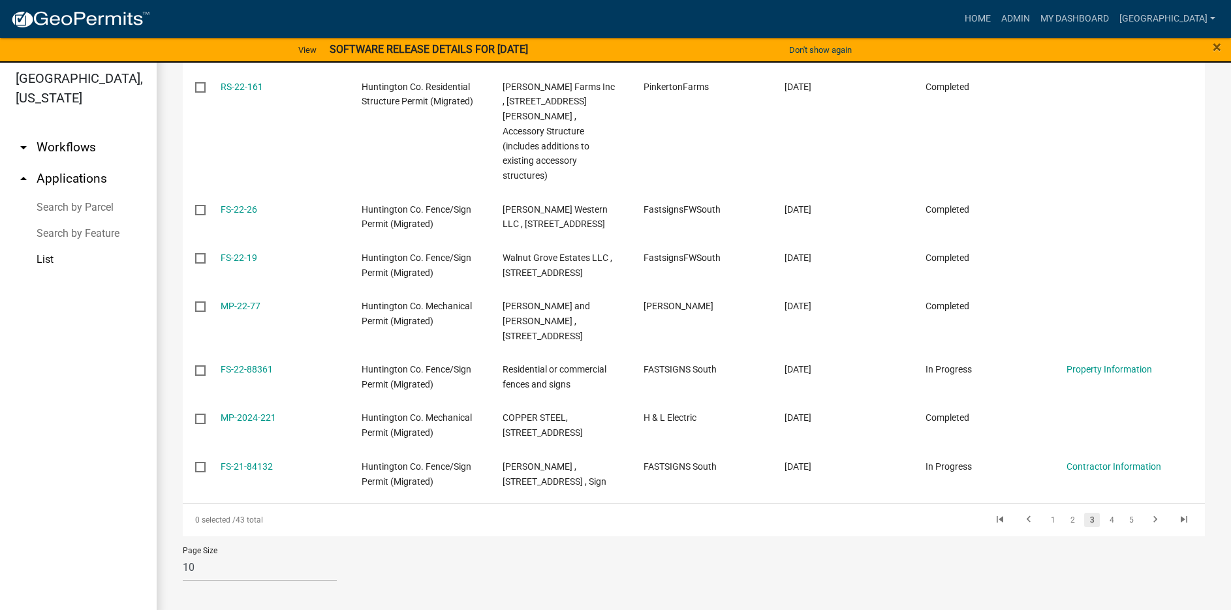
scroll to position [16, 0]
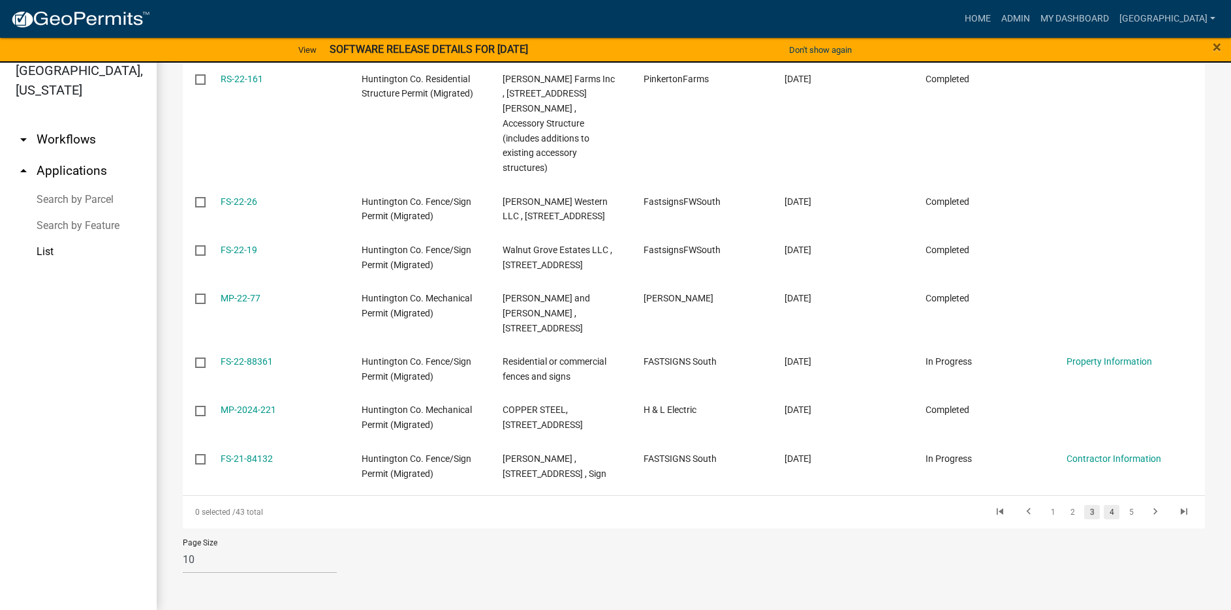
click at [1104, 510] on link "4" at bounding box center [1112, 512] width 16 height 14
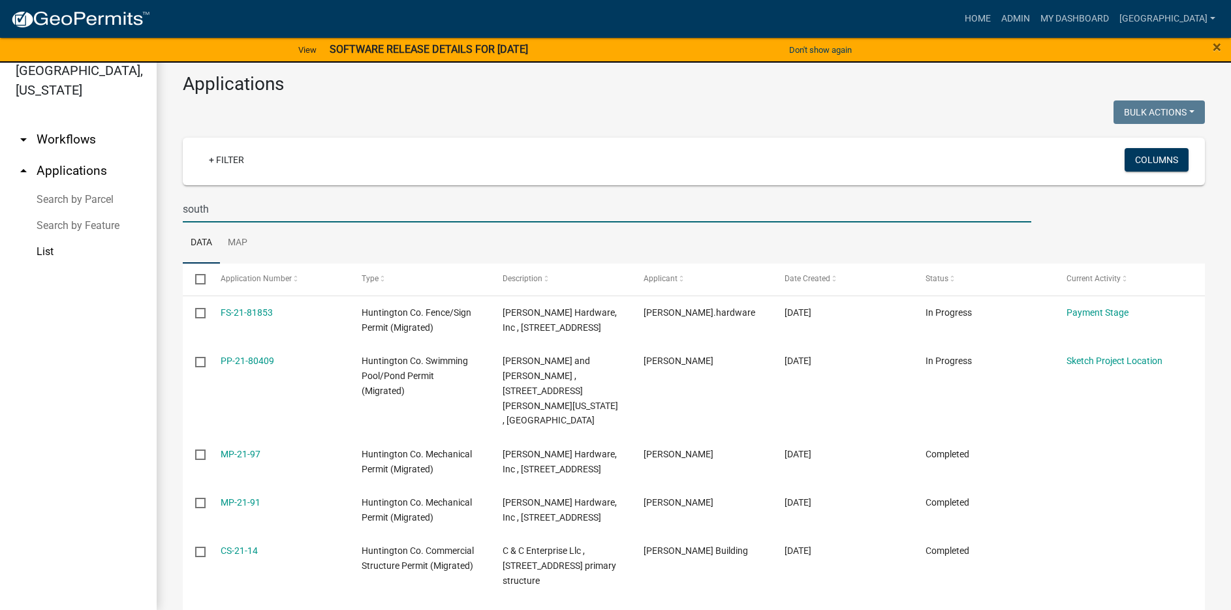
click at [213, 214] on input "south" at bounding box center [607, 209] width 849 height 27
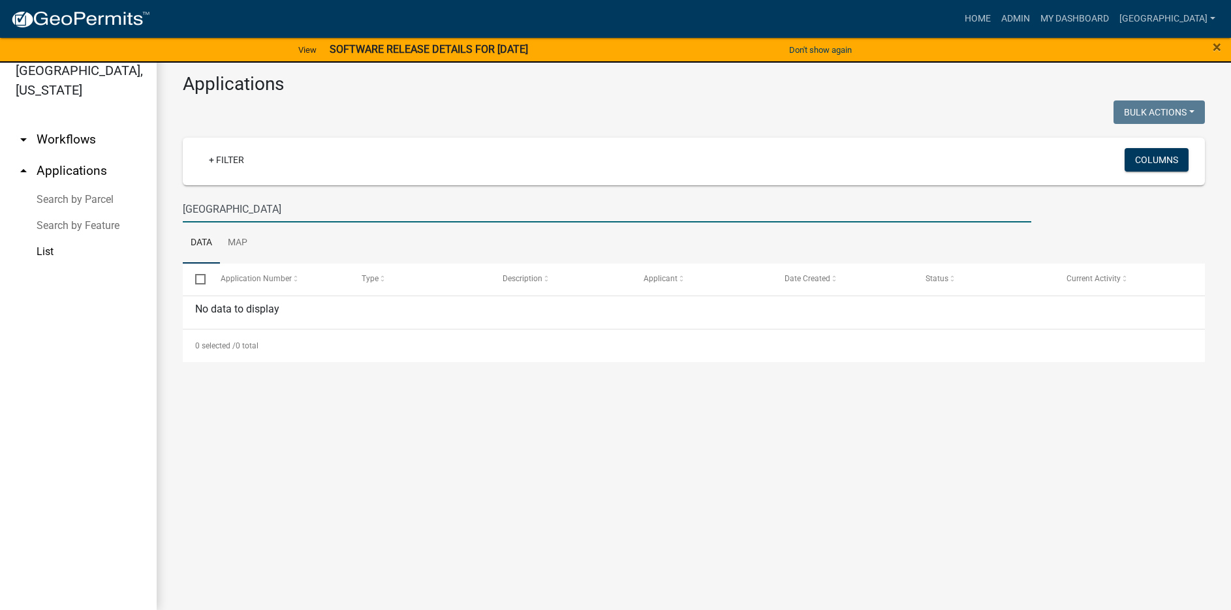
type input "south street"
drag, startPoint x: 181, startPoint y: 208, endPoint x: 221, endPoint y: 213, distance: 39.6
click at [193, 209] on div "south street" at bounding box center [607, 209] width 868 height 27
drag, startPoint x: 251, startPoint y: 212, endPoint x: 92, endPoint y: 213, distance: 159.3
click at [92, 213] on div "Huntington County, Indiana arrow_drop_down Workflows List arrow_drop_up Applica…" at bounding box center [615, 328] width 1231 height 563
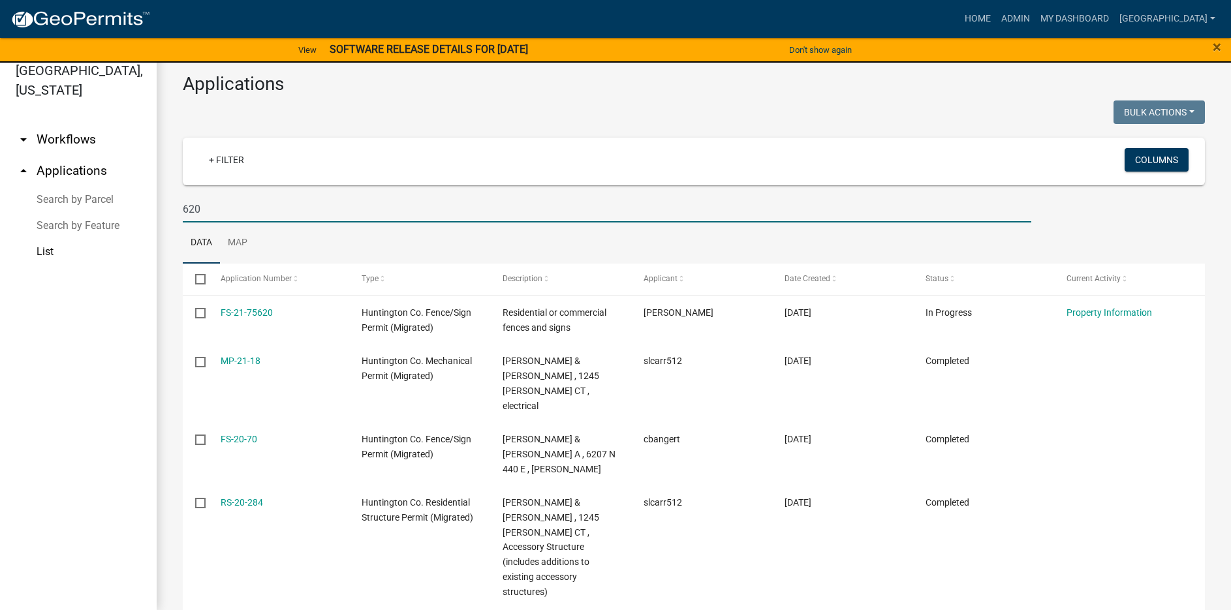
click at [298, 212] on input "620" at bounding box center [607, 209] width 849 height 27
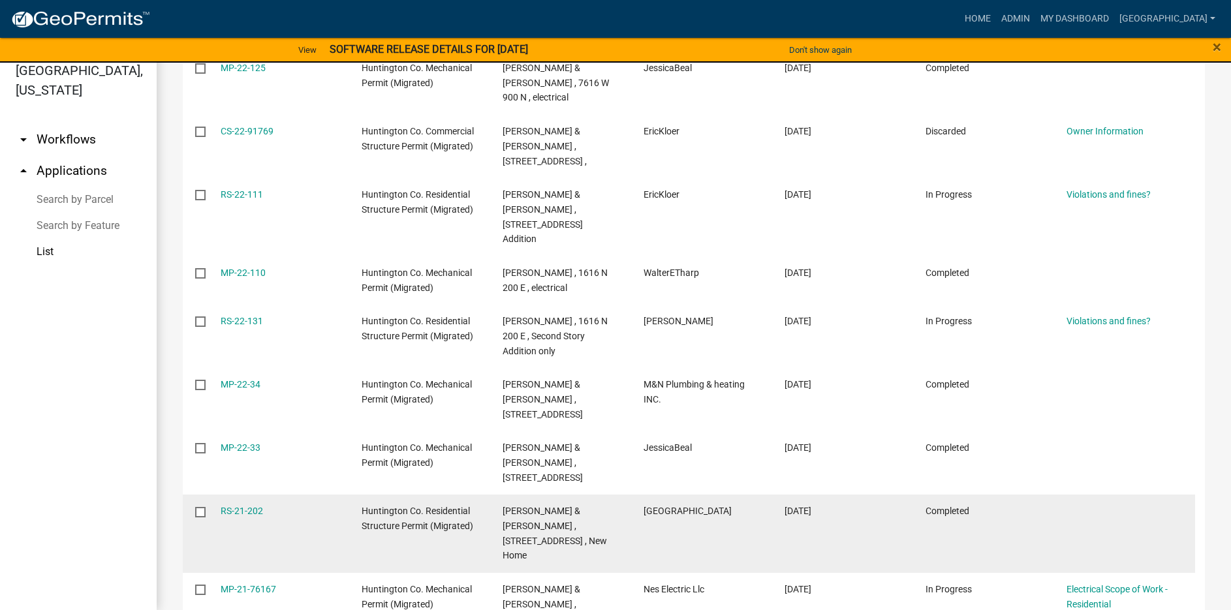
scroll to position [379, 0]
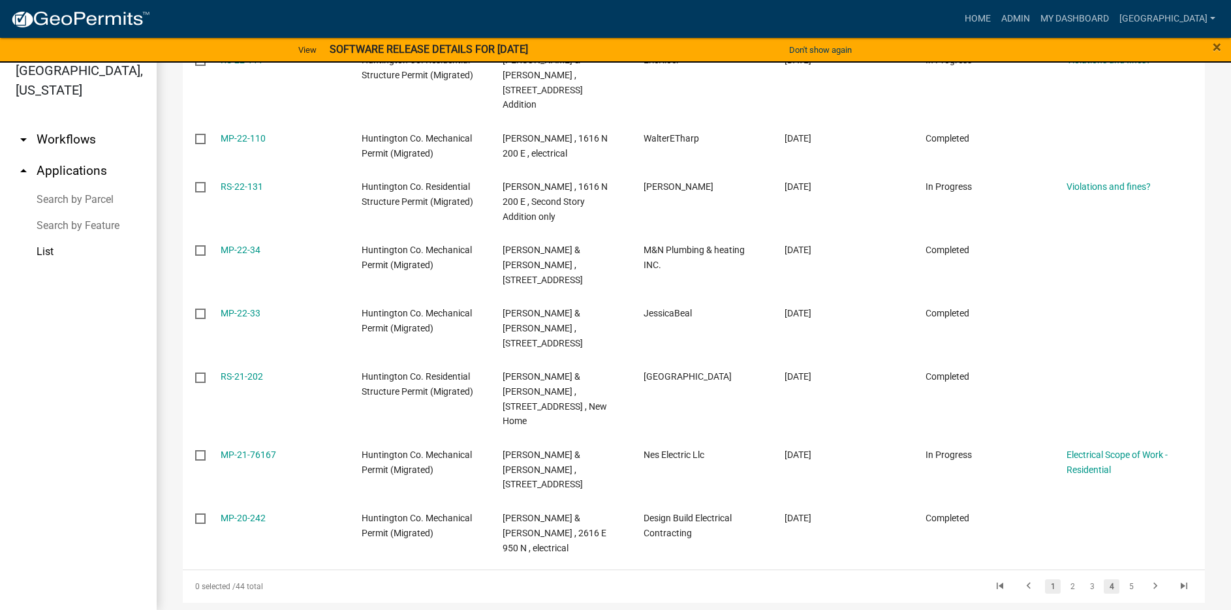
type input "616"
click at [1045, 580] on link "1" at bounding box center [1053, 587] width 16 height 14
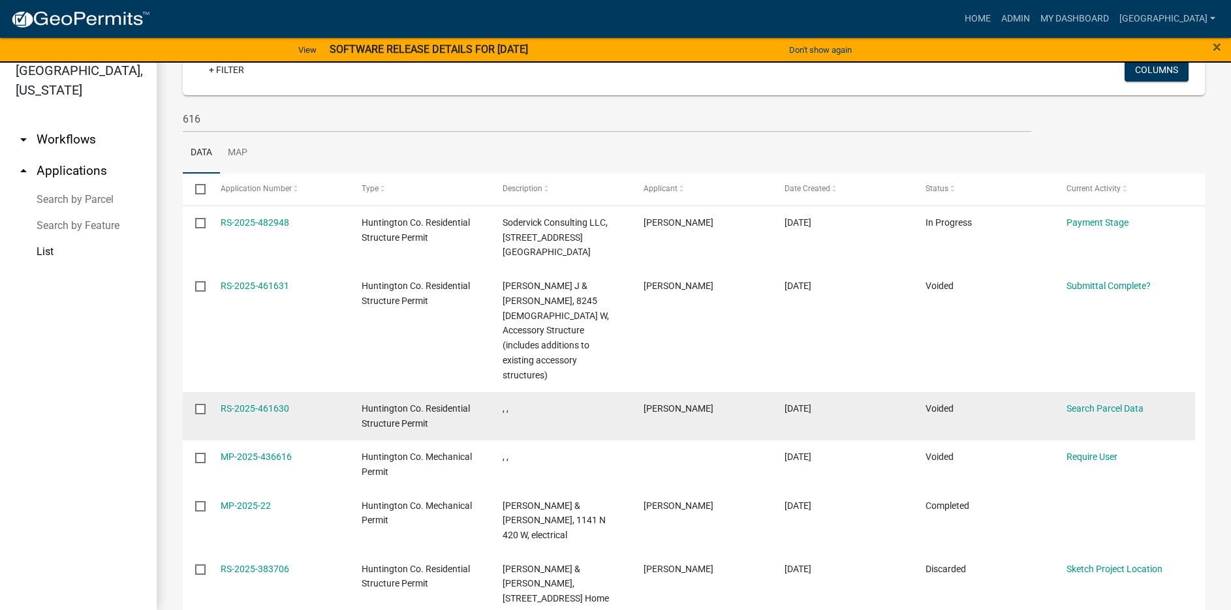
scroll to position [88, 0]
